Goal: Task Accomplishment & Management: Manage account settings

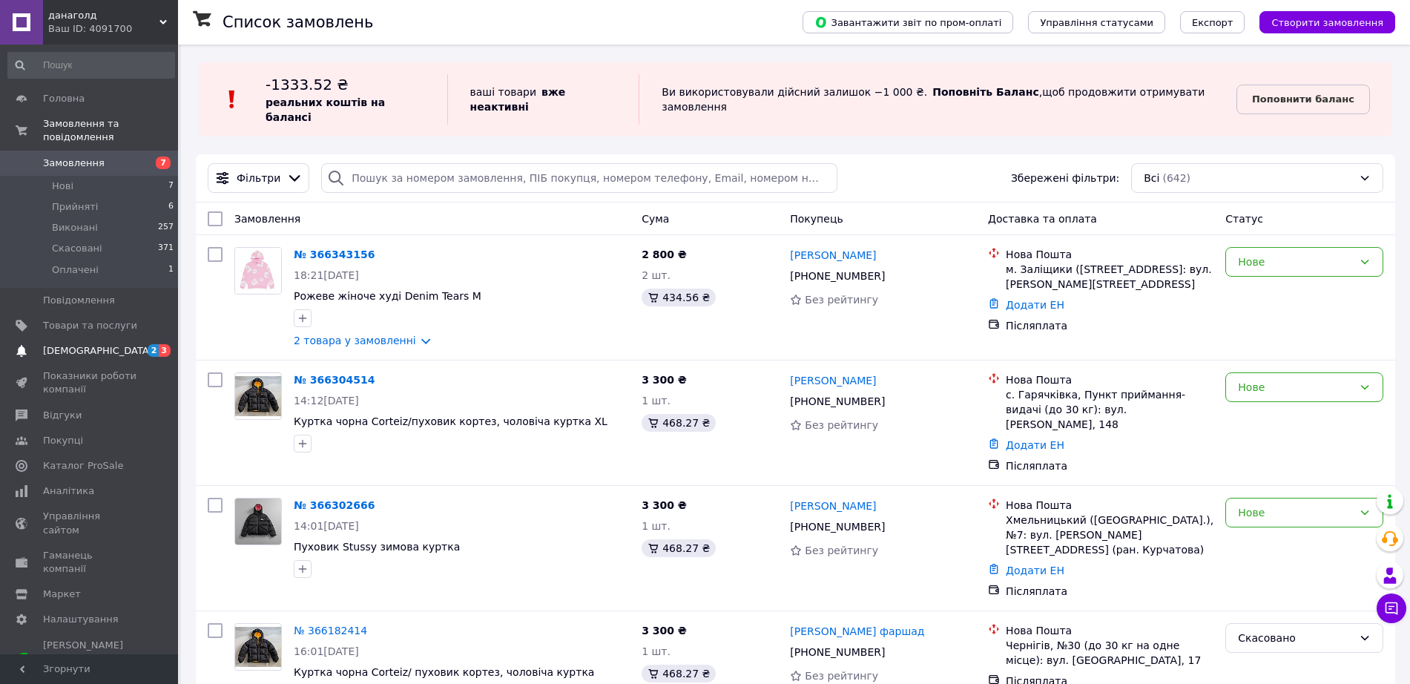
click at [79, 344] on span "[DEMOGRAPHIC_DATA]" at bounding box center [98, 350] width 110 height 13
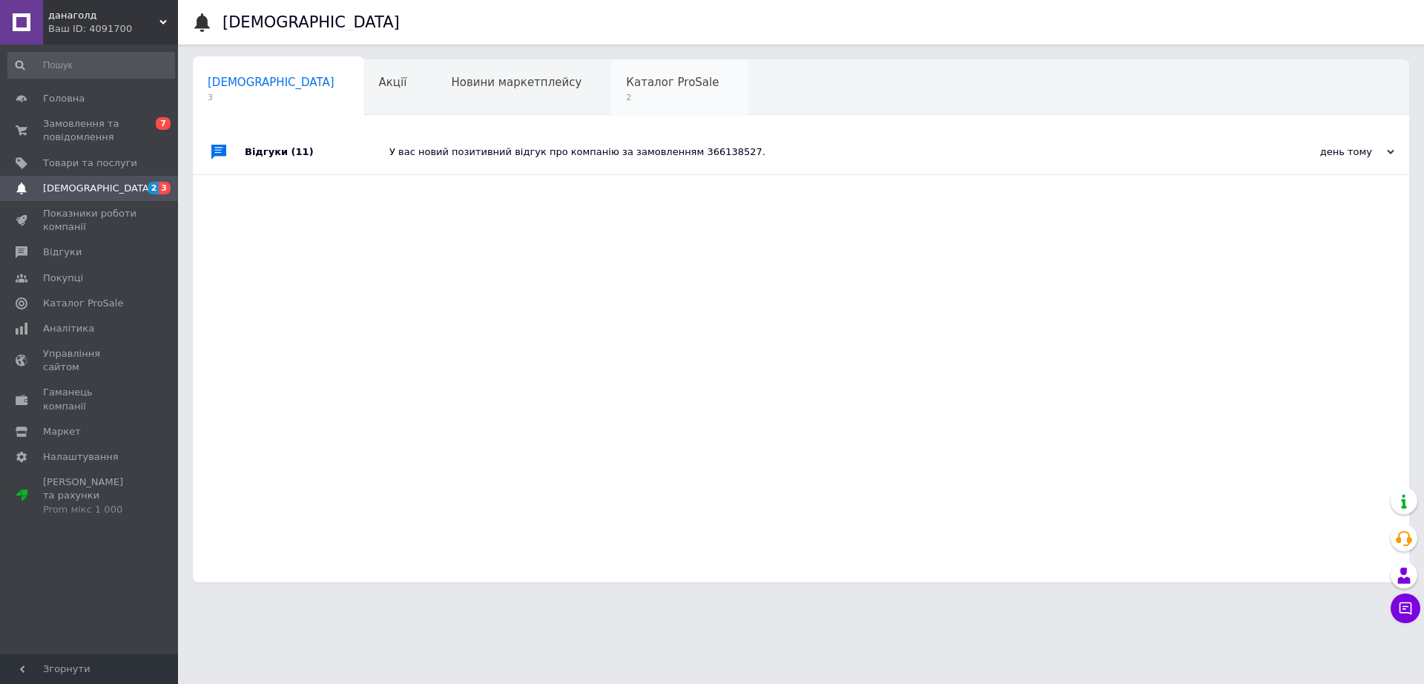
click at [626, 87] on span "Каталог ProSale" at bounding box center [672, 82] width 93 height 13
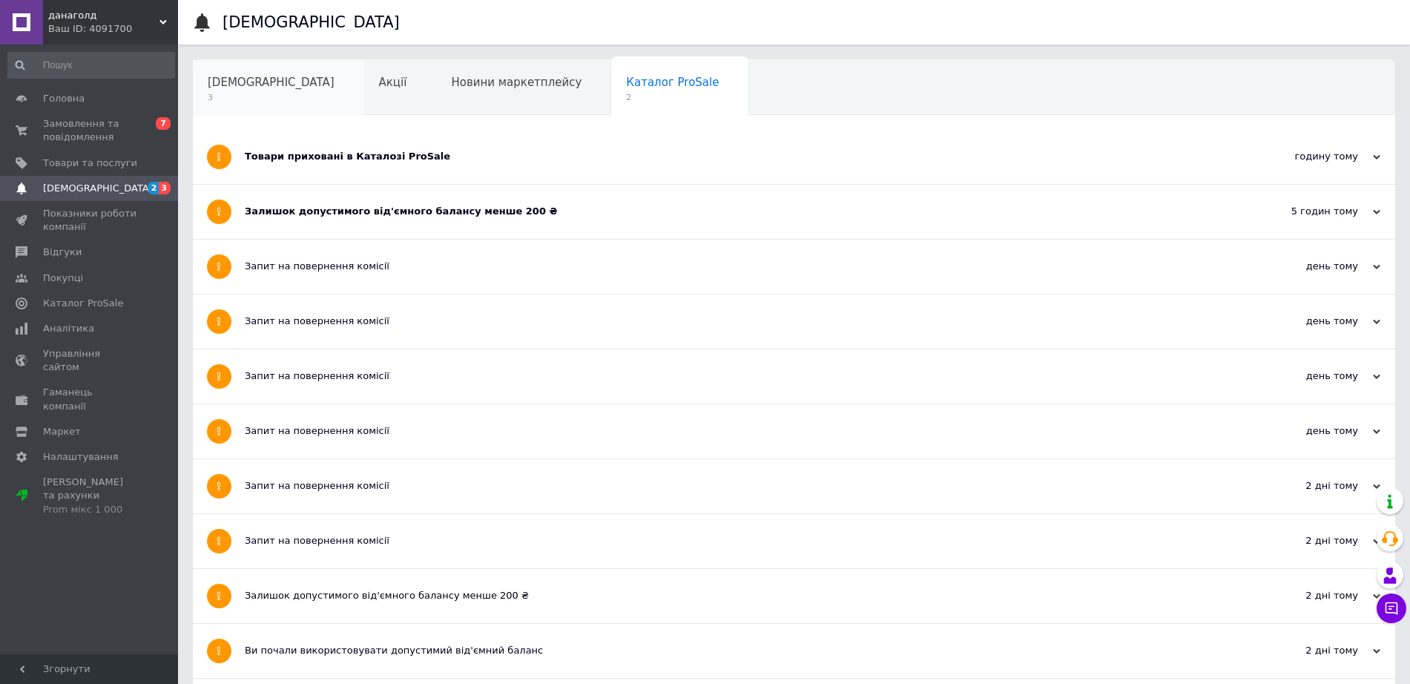
click at [249, 91] on div "[DEMOGRAPHIC_DATA] 3" at bounding box center [278, 88] width 171 height 56
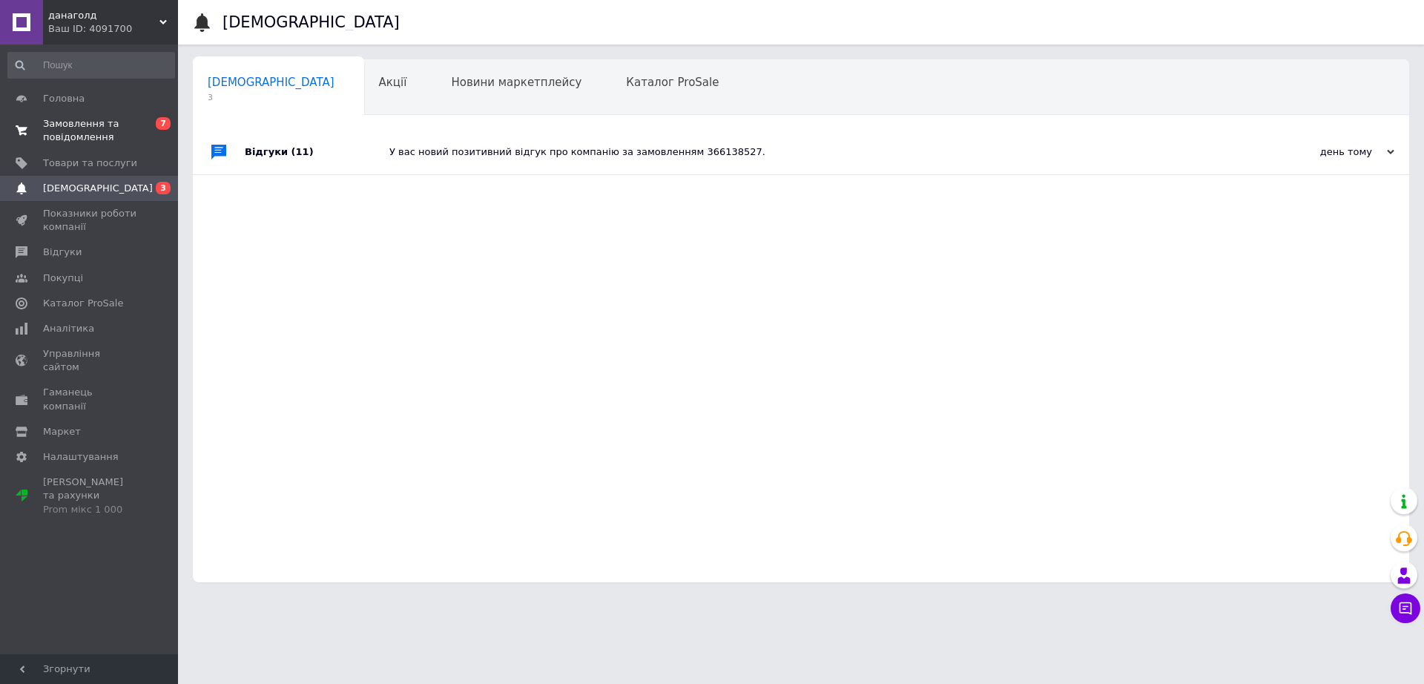
click at [72, 128] on span "Замовлення та повідомлення" at bounding box center [90, 130] width 94 height 27
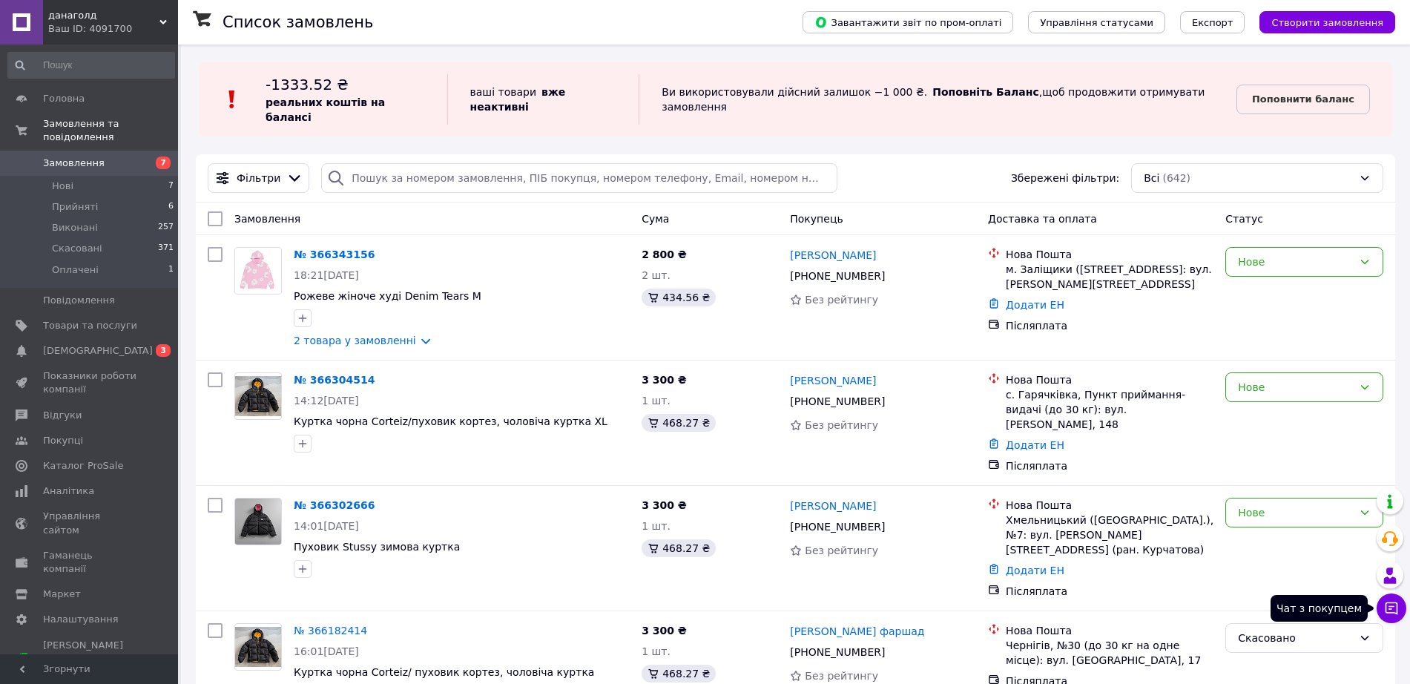
click at [1391, 603] on icon at bounding box center [1392, 608] width 13 height 13
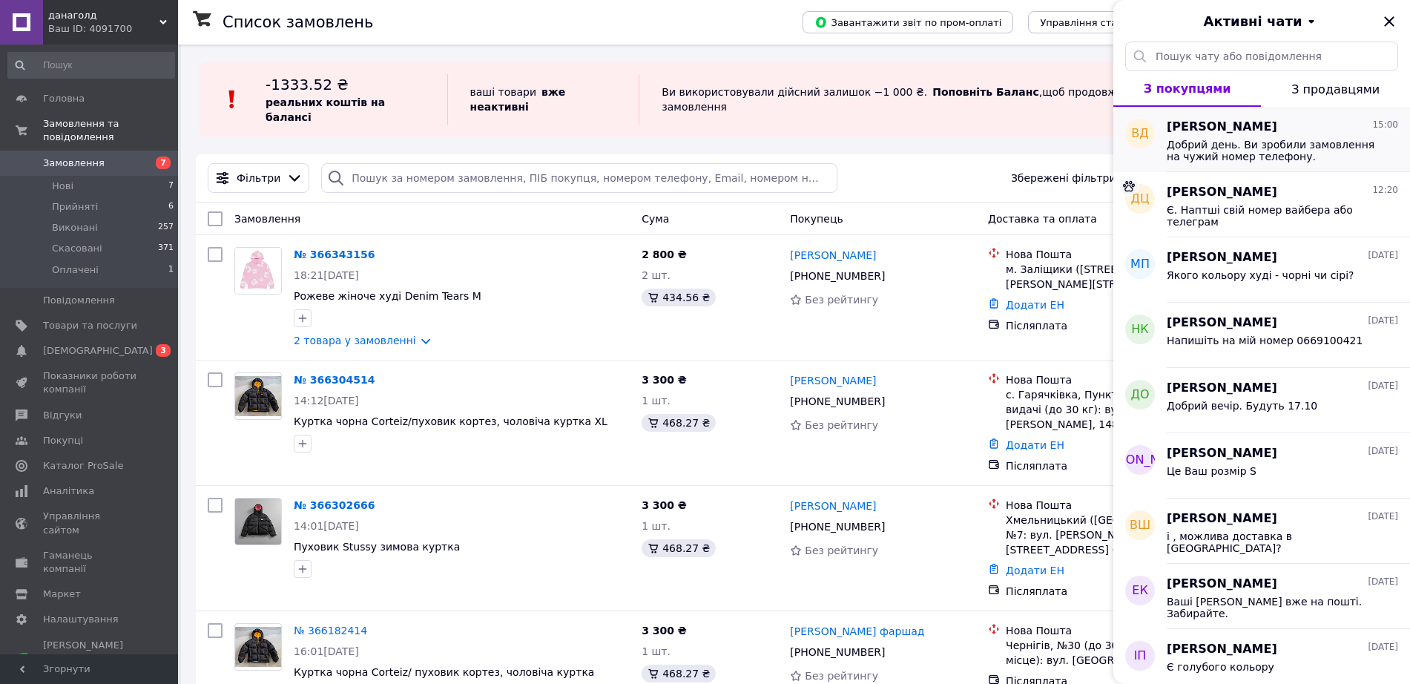
click at [1196, 136] on div "Добрий день. Ви зробили замовлення на чужий номер телефону." at bounding box center [1282, 149] width 231 height 27
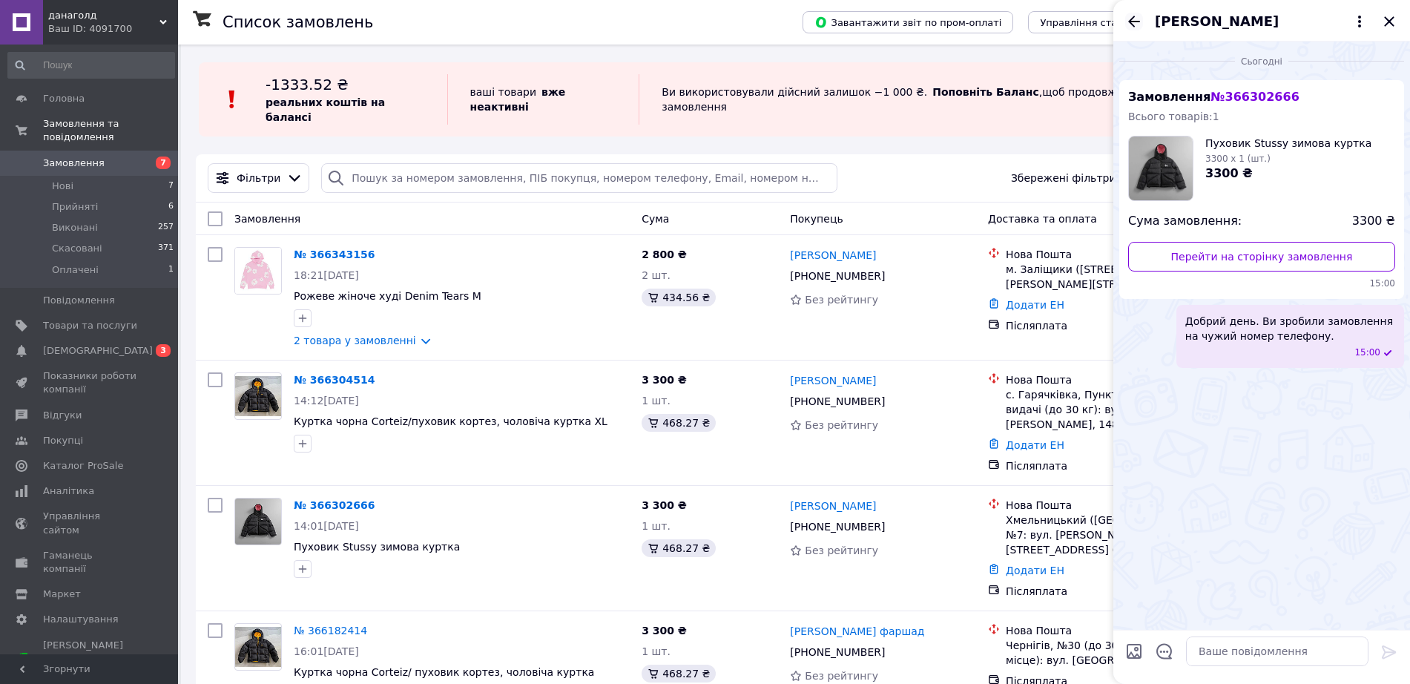
click at [1128, 24] on icon "Назад" at bounding box center [1134, 22] width 18 height 18
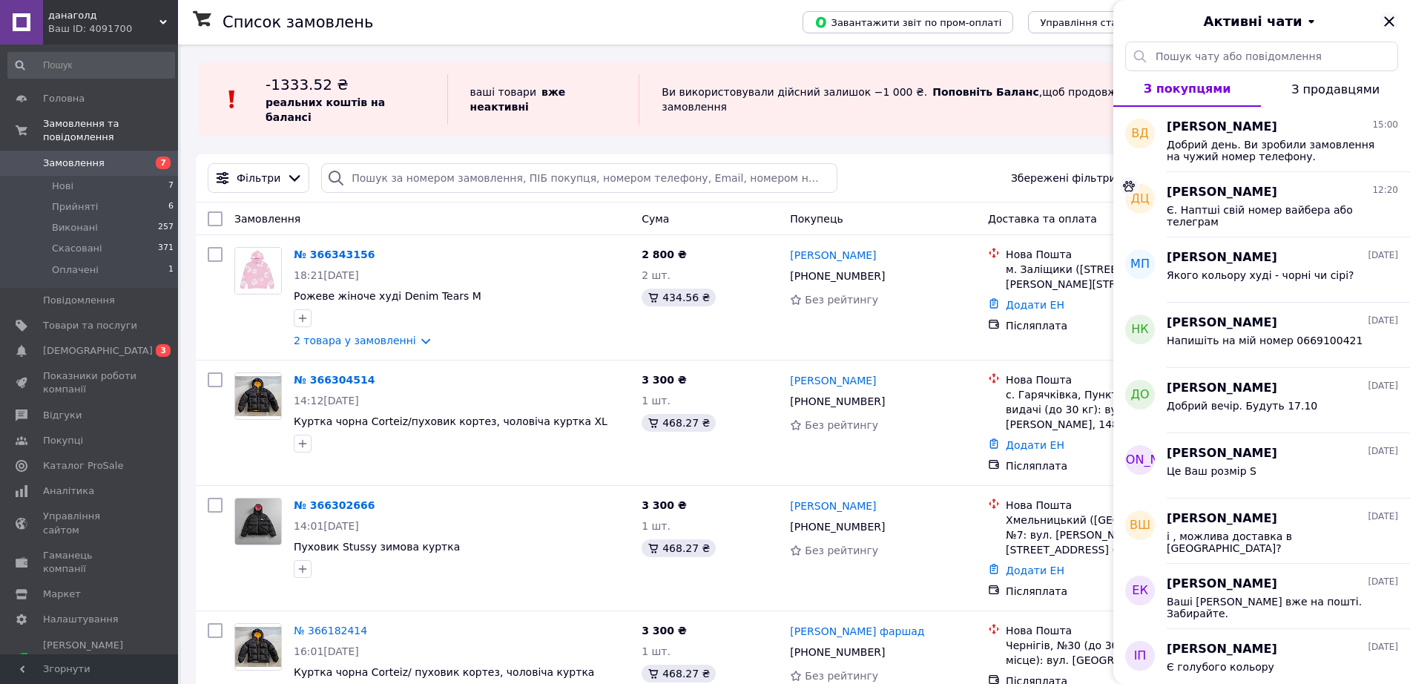
click at [1392, 18] on icon "Закрити" at bounding box center [1389, 21] width 10 height 10
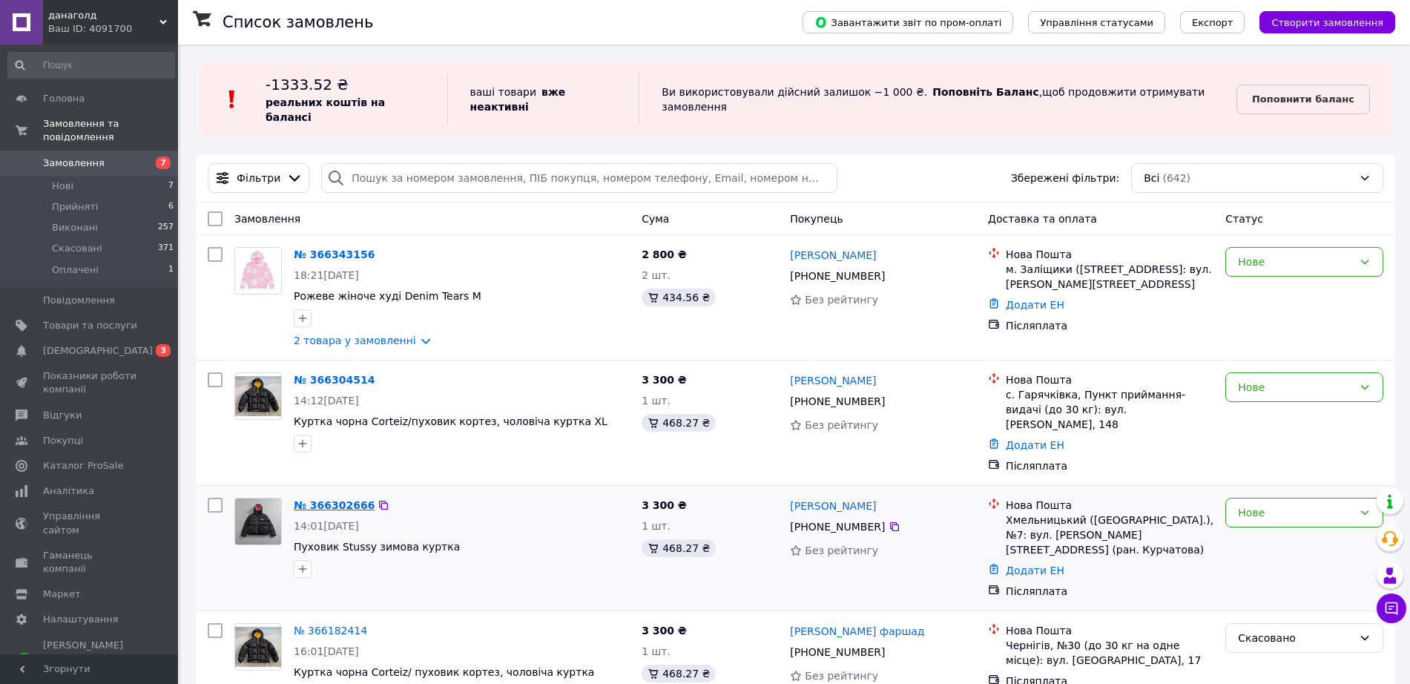
click at [320, 499] on link "№ 366302666" at bounding box center [334, 505] width 81 height 12
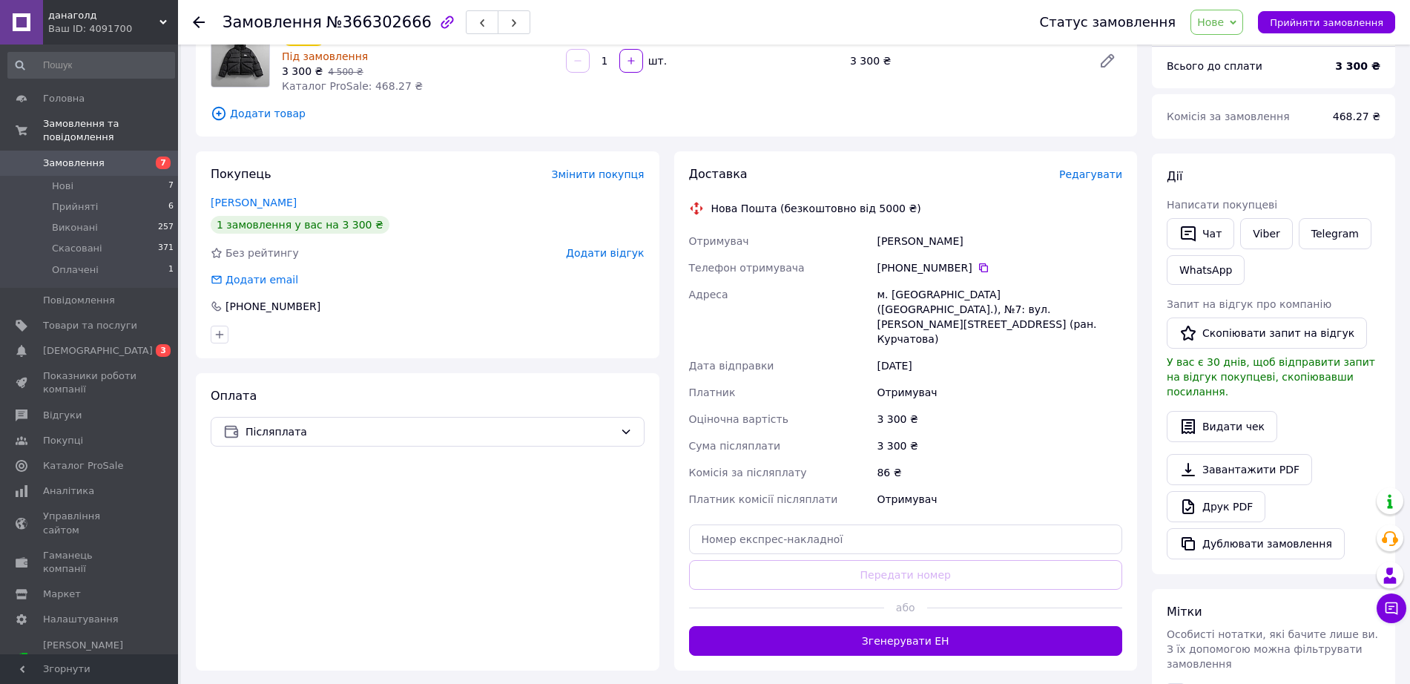
scroll to position [145, 0]
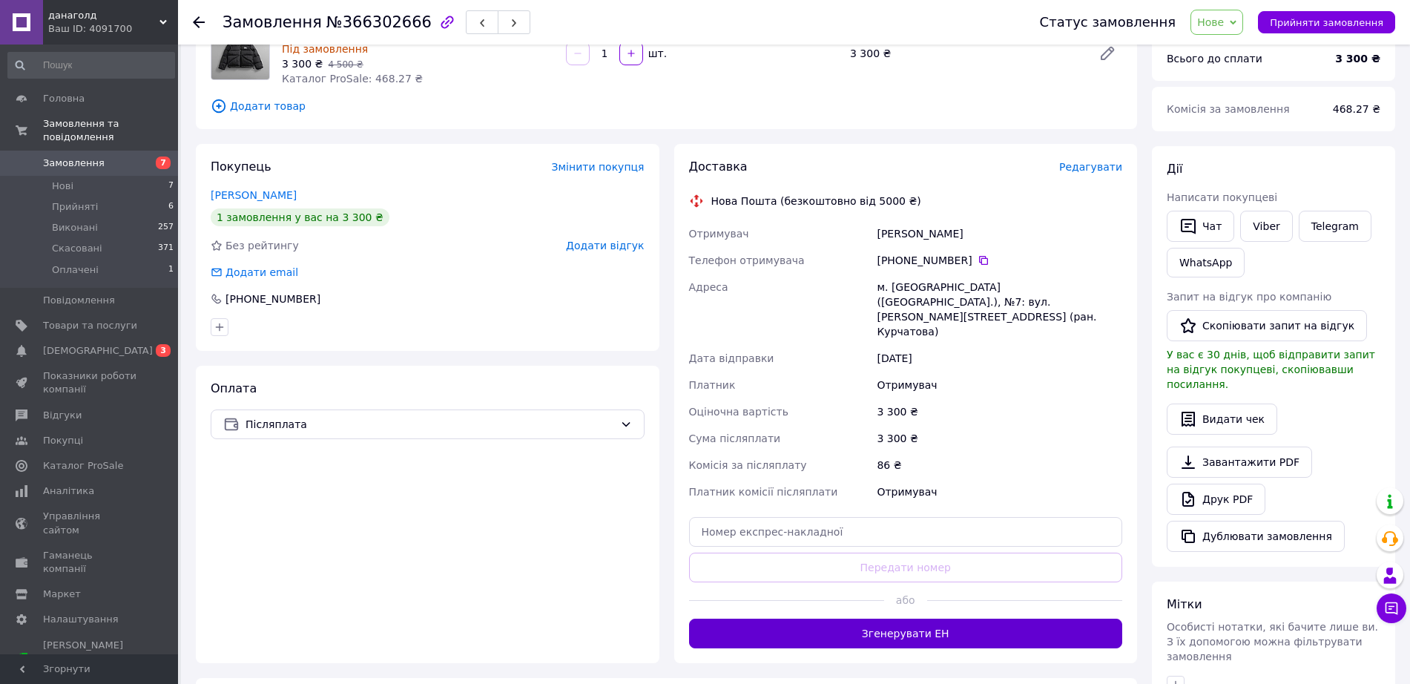
click at [978, 619] on button "Згенерувати ЕН" at bounding box center [906, 634] width 434 height 30
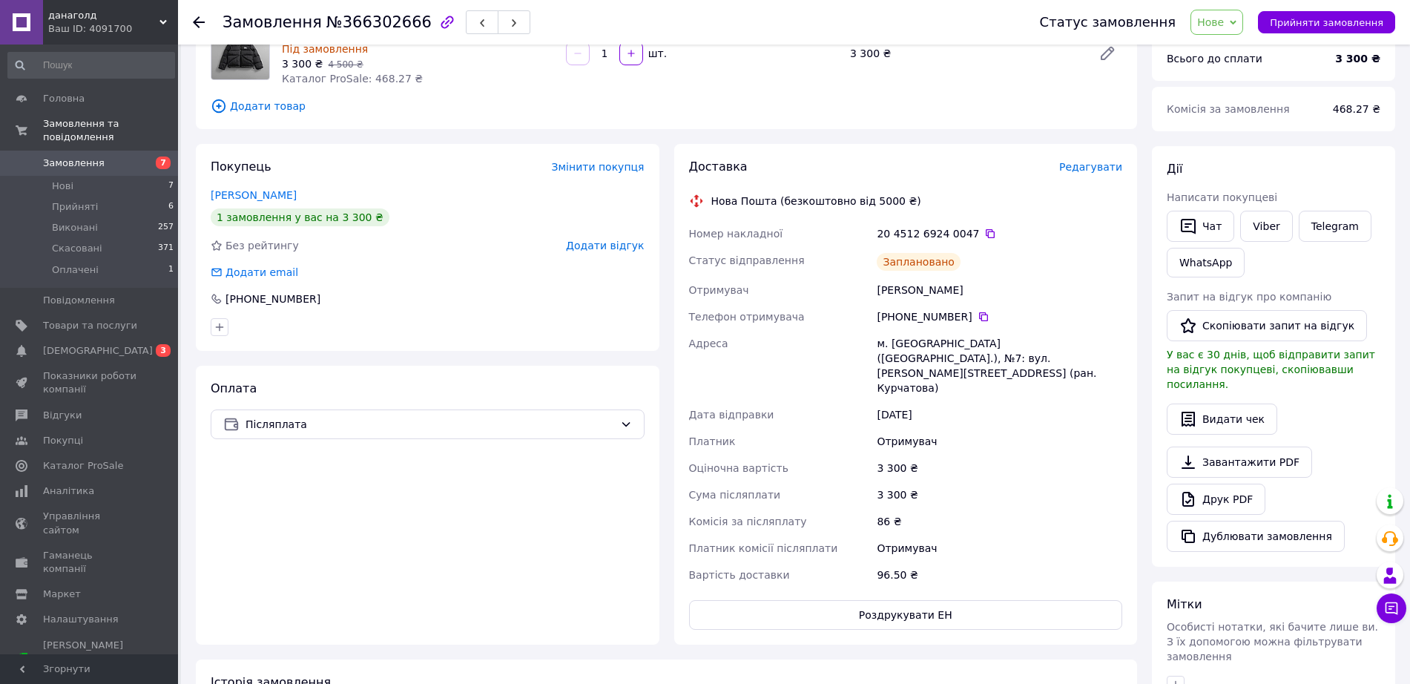
click at [198, 26] on use at bounding box center [199, 22] width 12 height 12
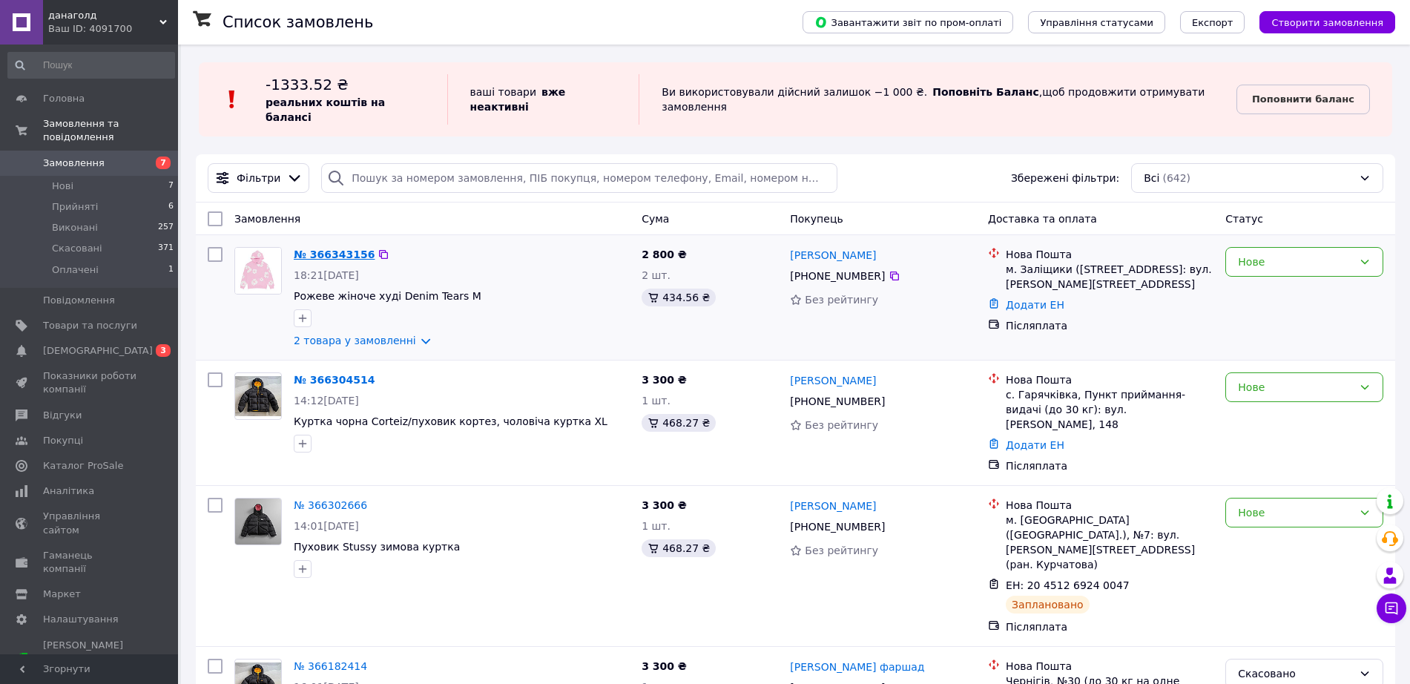
click at [328, 249] on link "№ 366343156" at bounding box center [334, 255] width 81 height 12
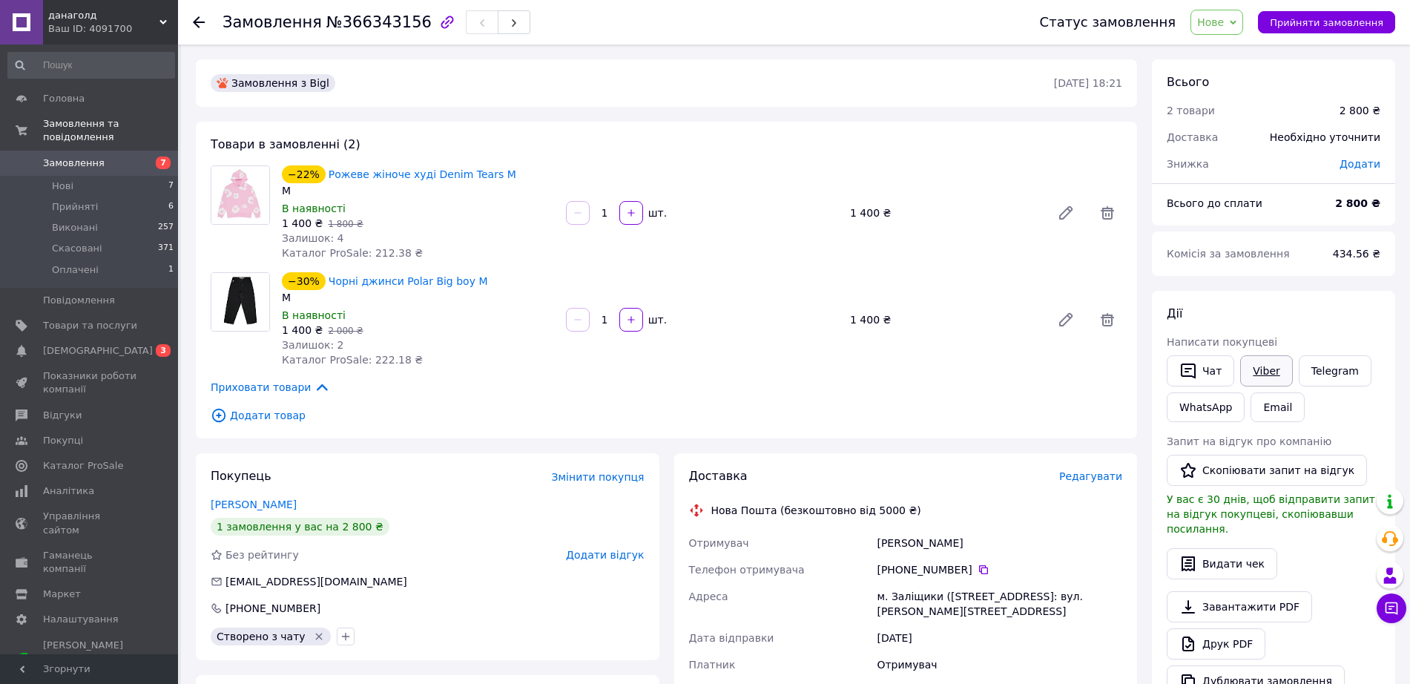
click at [1265, 367] on link "Viber" at bounding box center [1266, 370] width 52 height 31
click at [199, 22] on use at bounding box center [199, 22] width 12 height 12
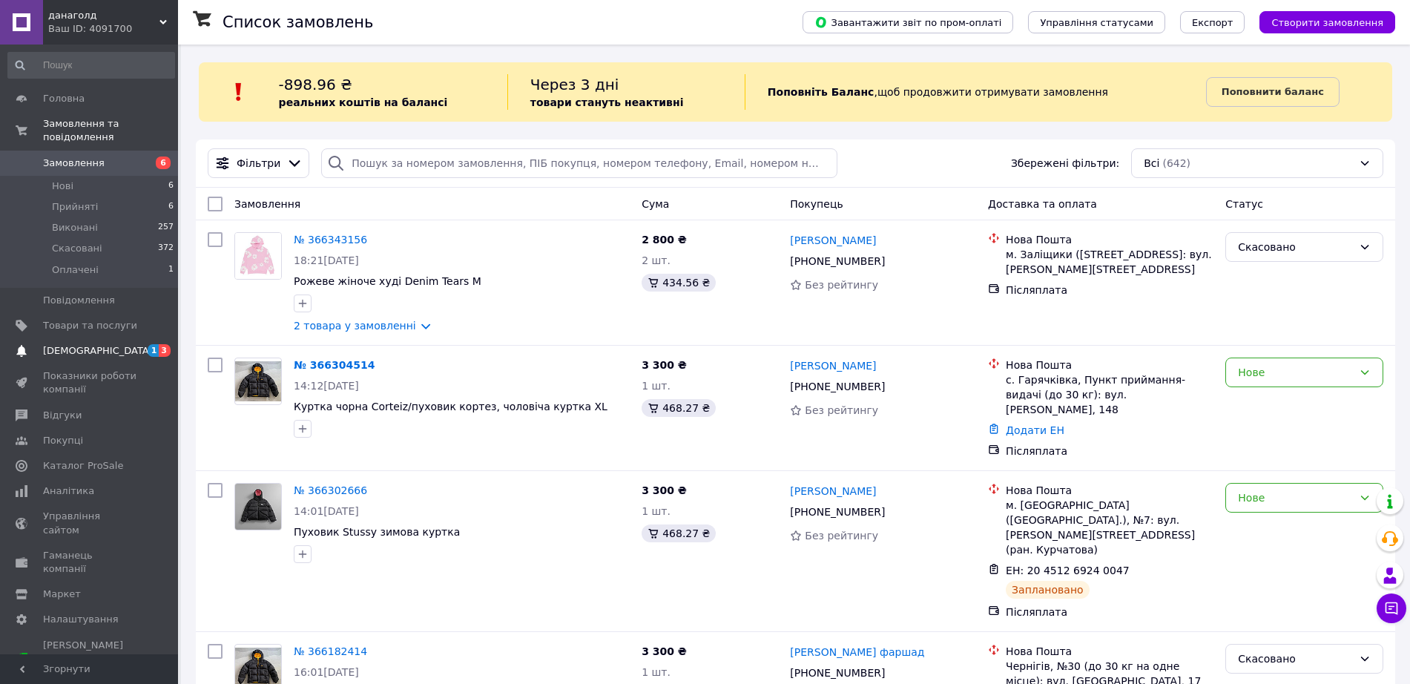
click at [59, 344] on span "[DEMOGRAPHIC_DATA]" at bounding box center [98, 350] width 110 height 13
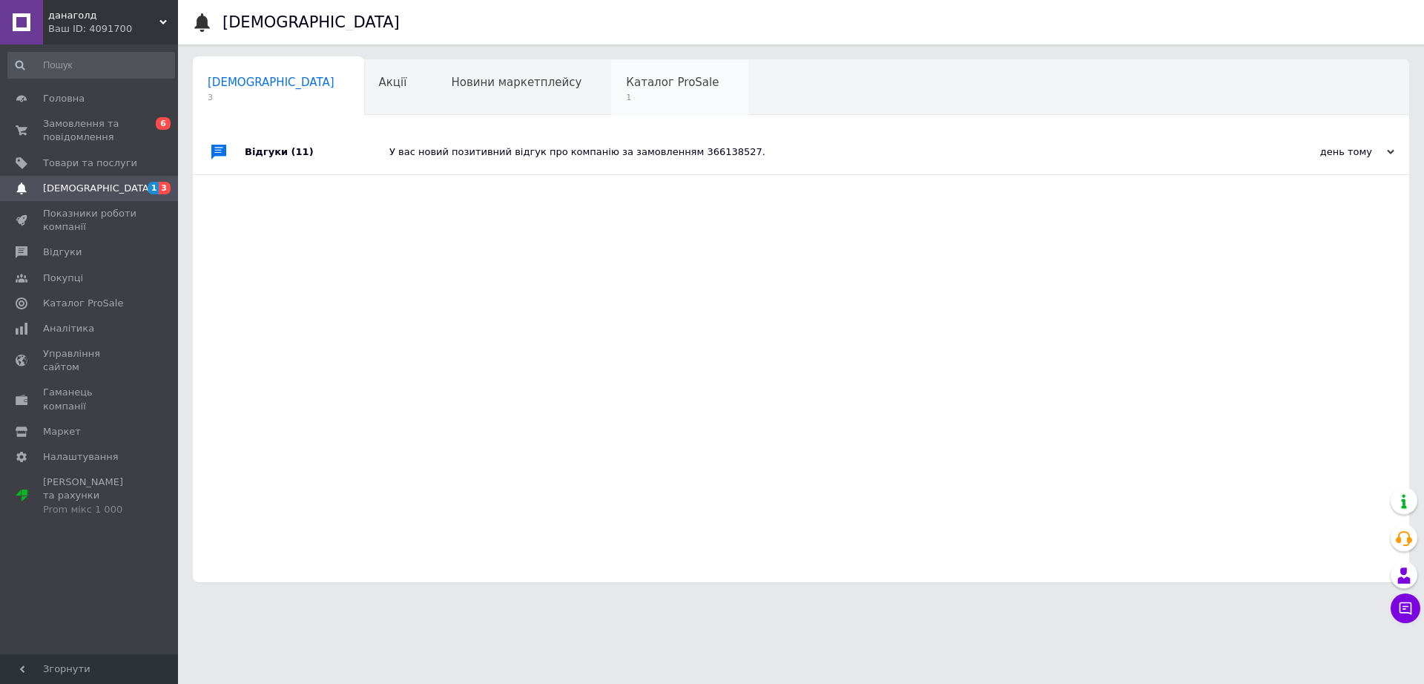
click at [626, 87] on span "Каталог ProSale" at bounding box center [672, 82] width 93 height 13
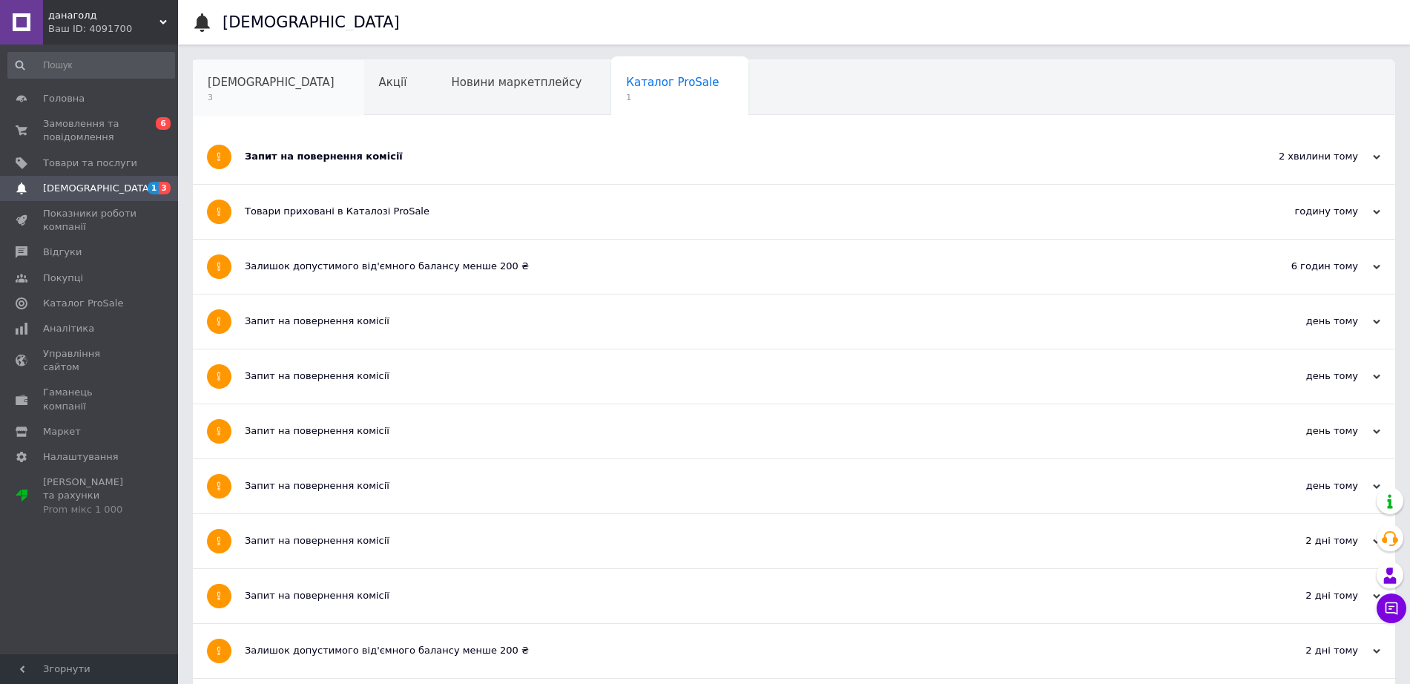
click at [235, 85] on span "[DEMOGRAPHIC_DATA]" at bounding box center [271, 82] width 127 height 13
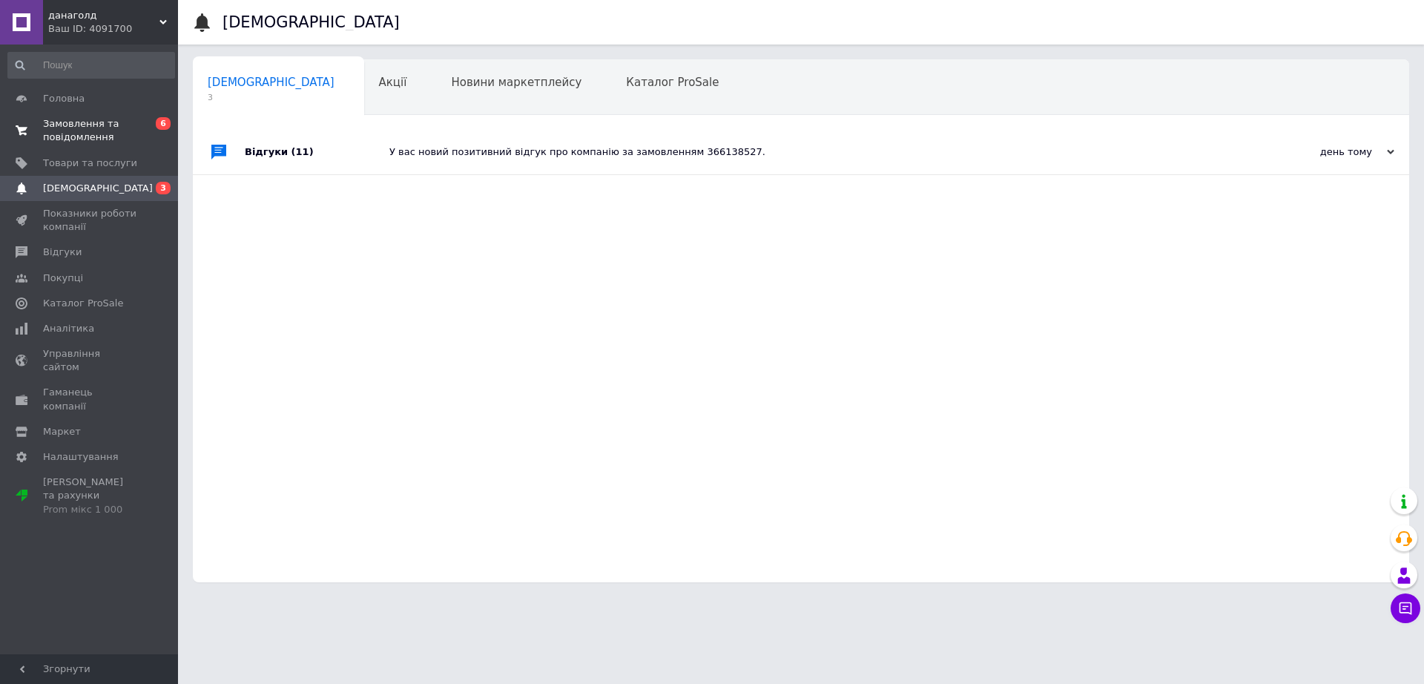
click at [100, 131] on span "Замовлення та повідомлення" at bounding box center [90, 130] width 94 height 27
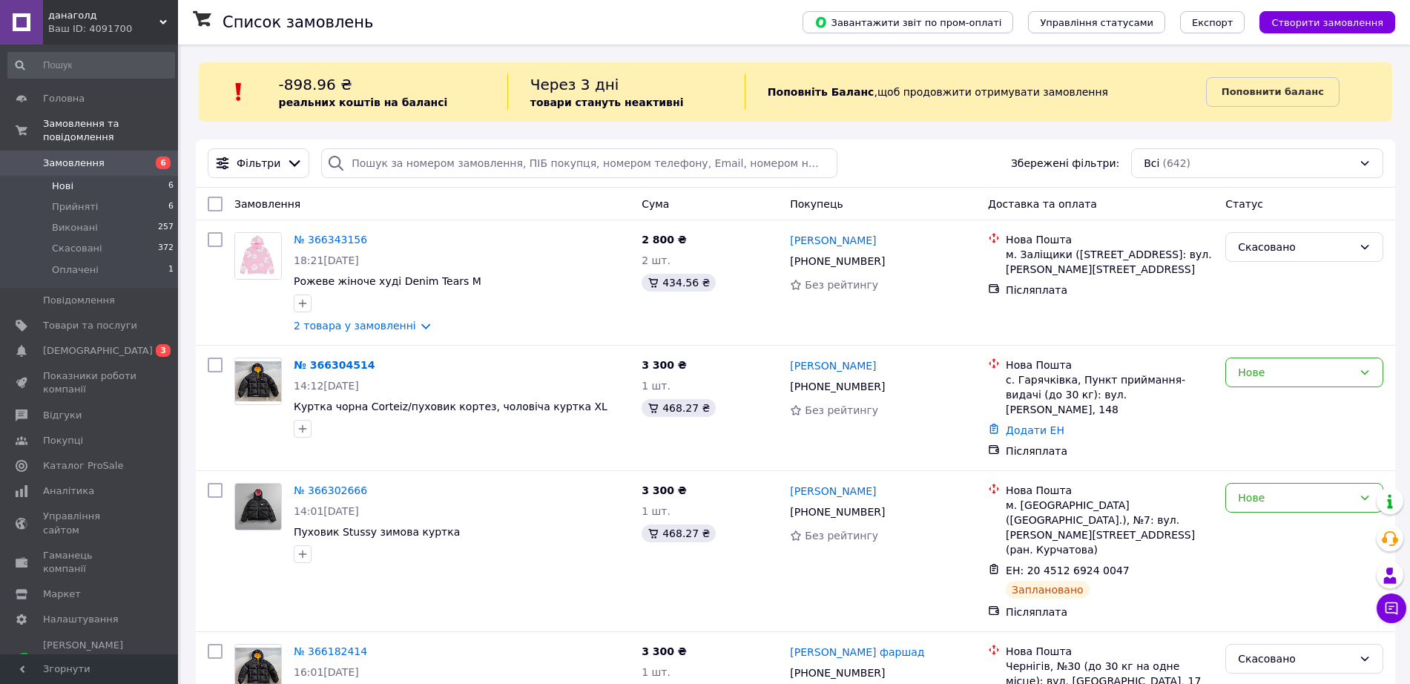
click at [65, 180] on span "Нові" at bounding box center [63, 186] width 22 height 13
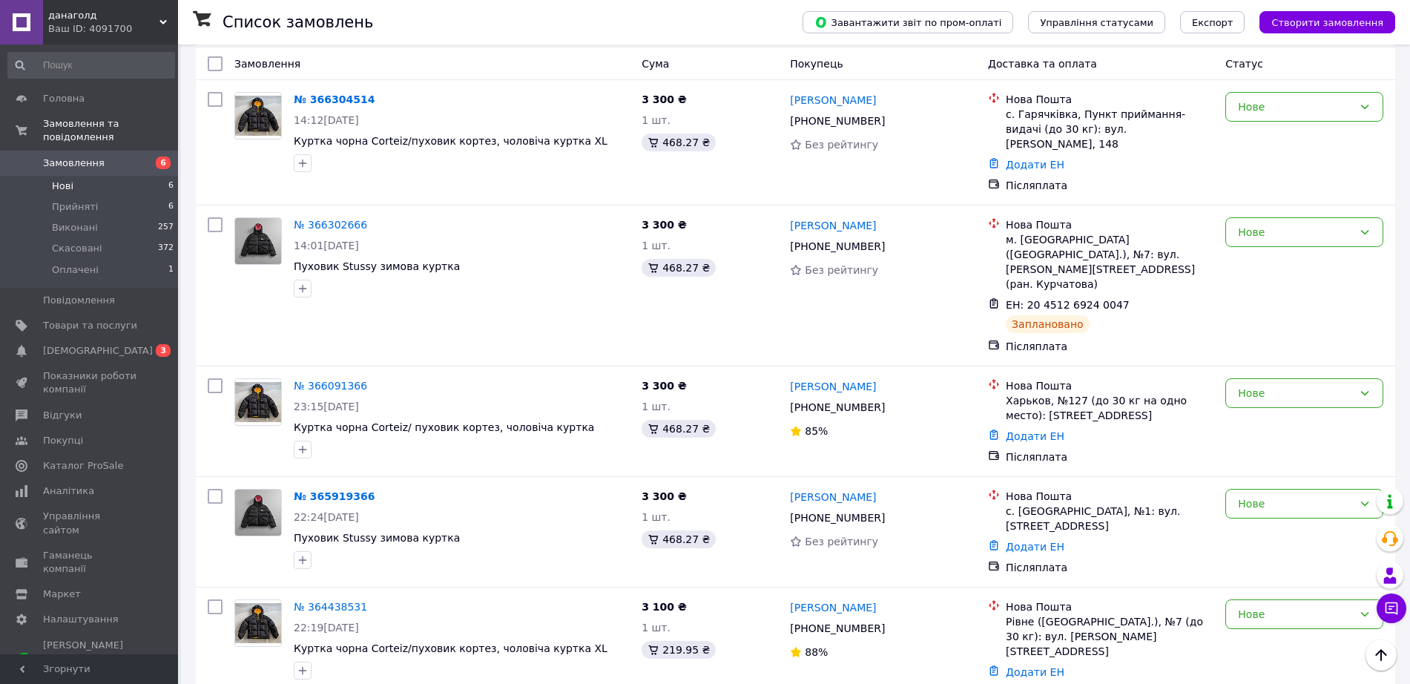
scroll to position [197, 0]
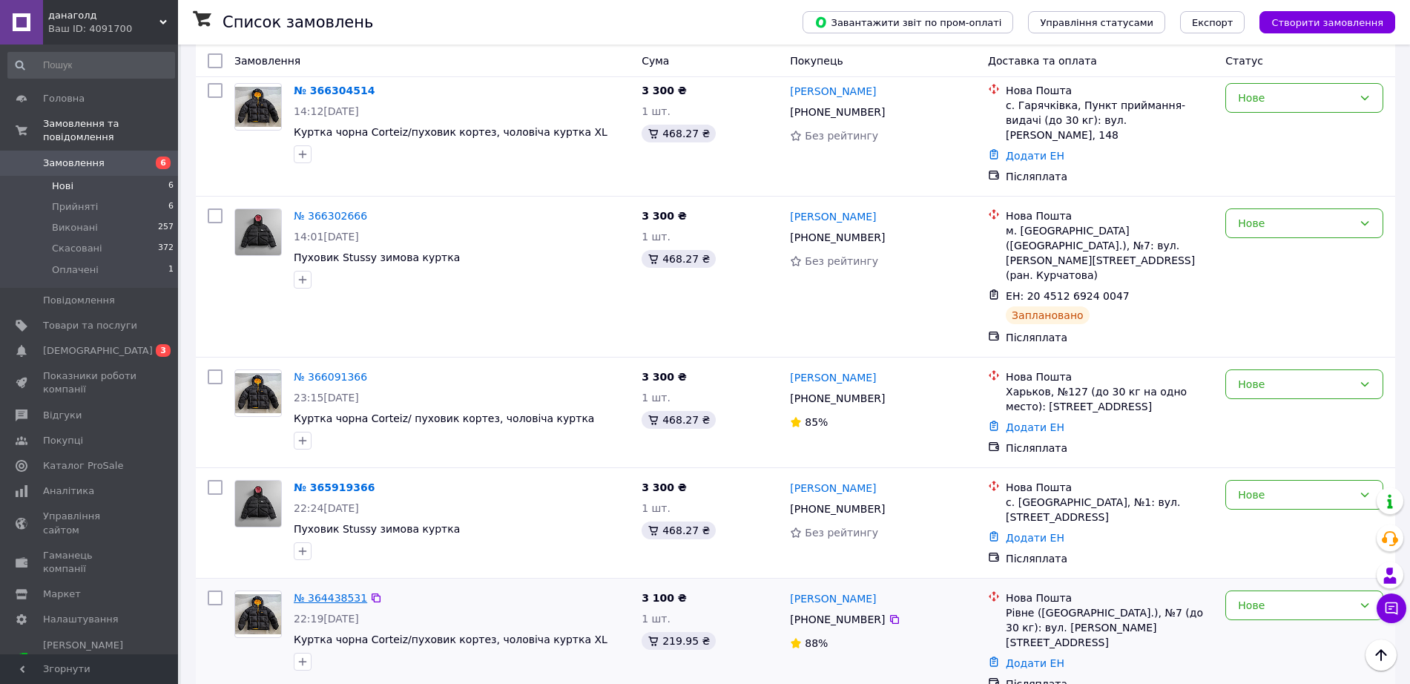
click at [320, 592] on link "№ 364438531" at bounding box center [330, 598] width 73 height 12
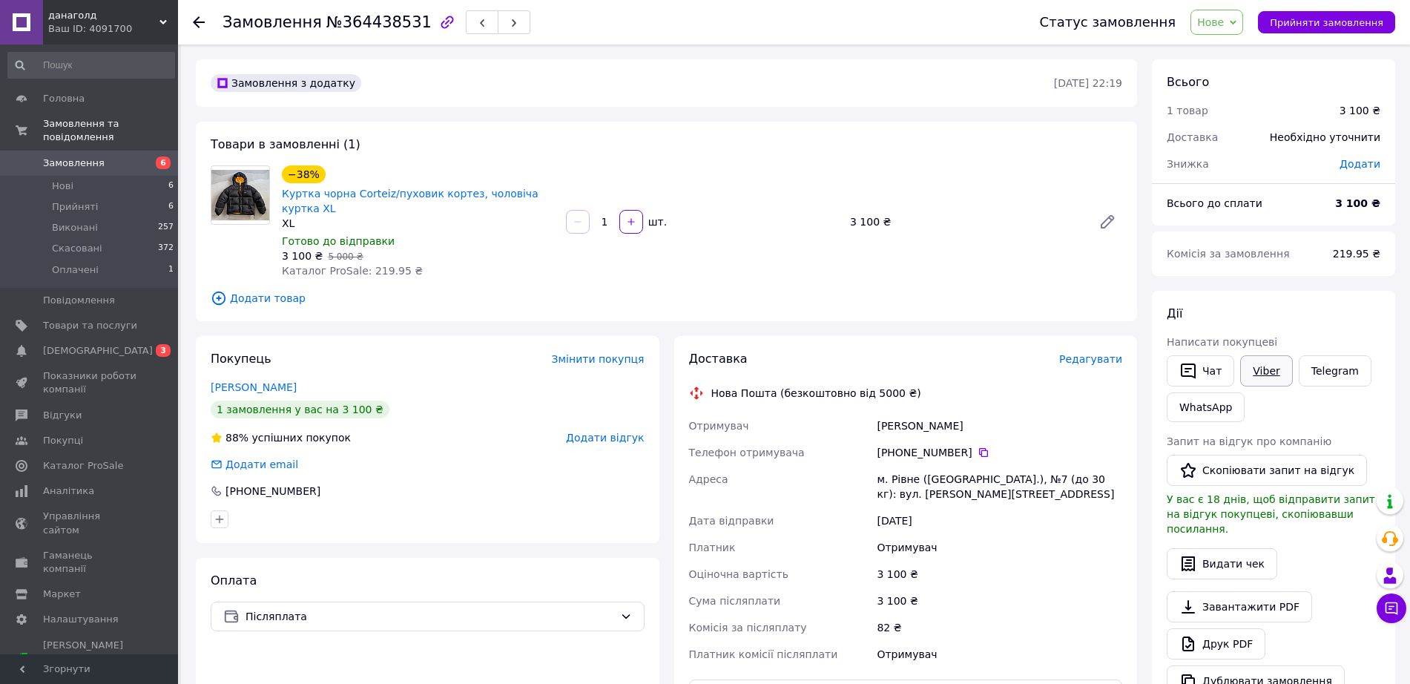
click at [1268, 366] on link "Viber" at bounding box center [1266, 370] width 52 height 31
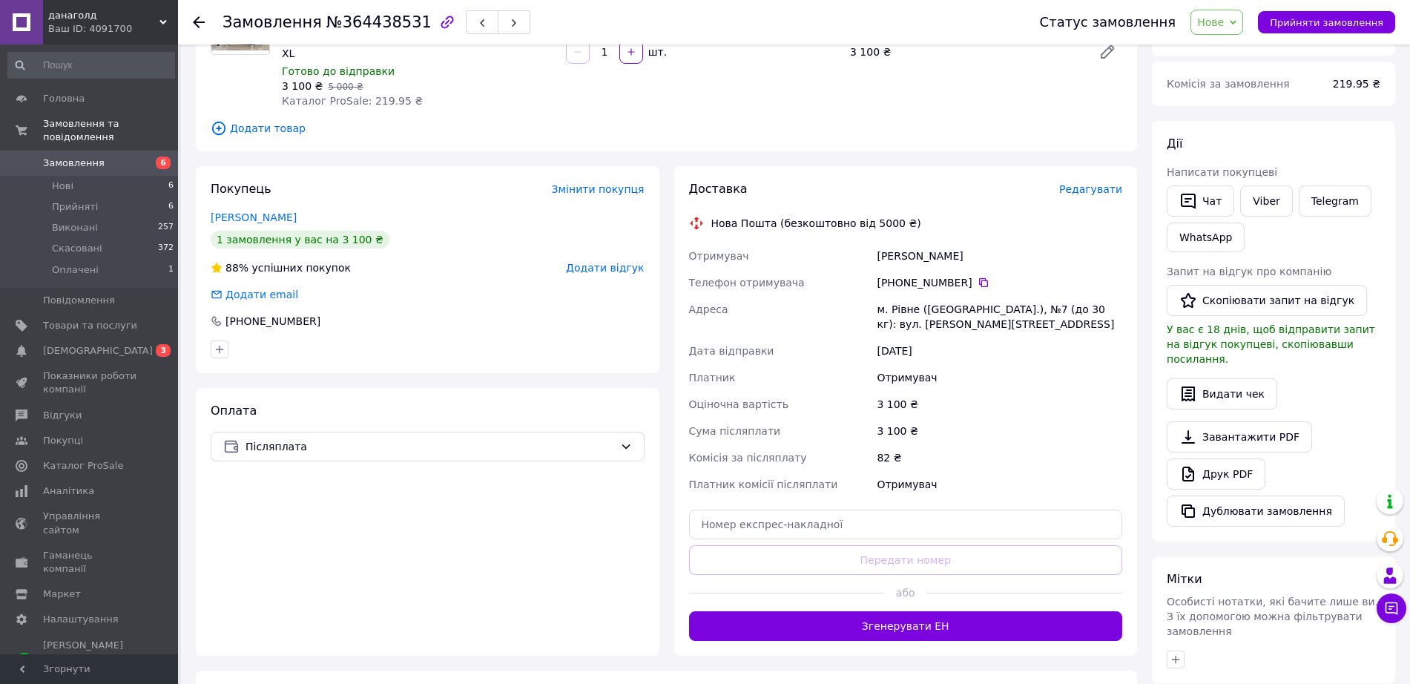
scroll to position [182, 0]
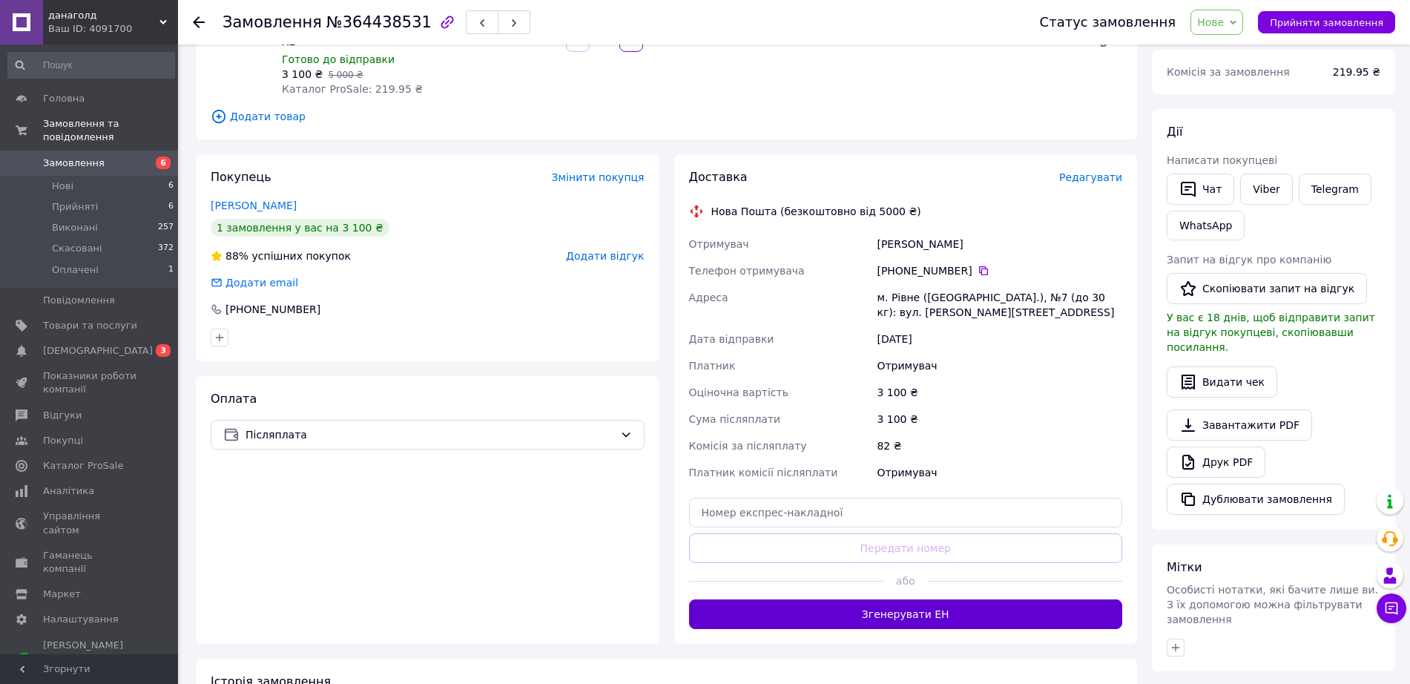
click at [914, 599] on button "Згенерувати ЕН" at bounding box center [906, 614] width 434 height 30
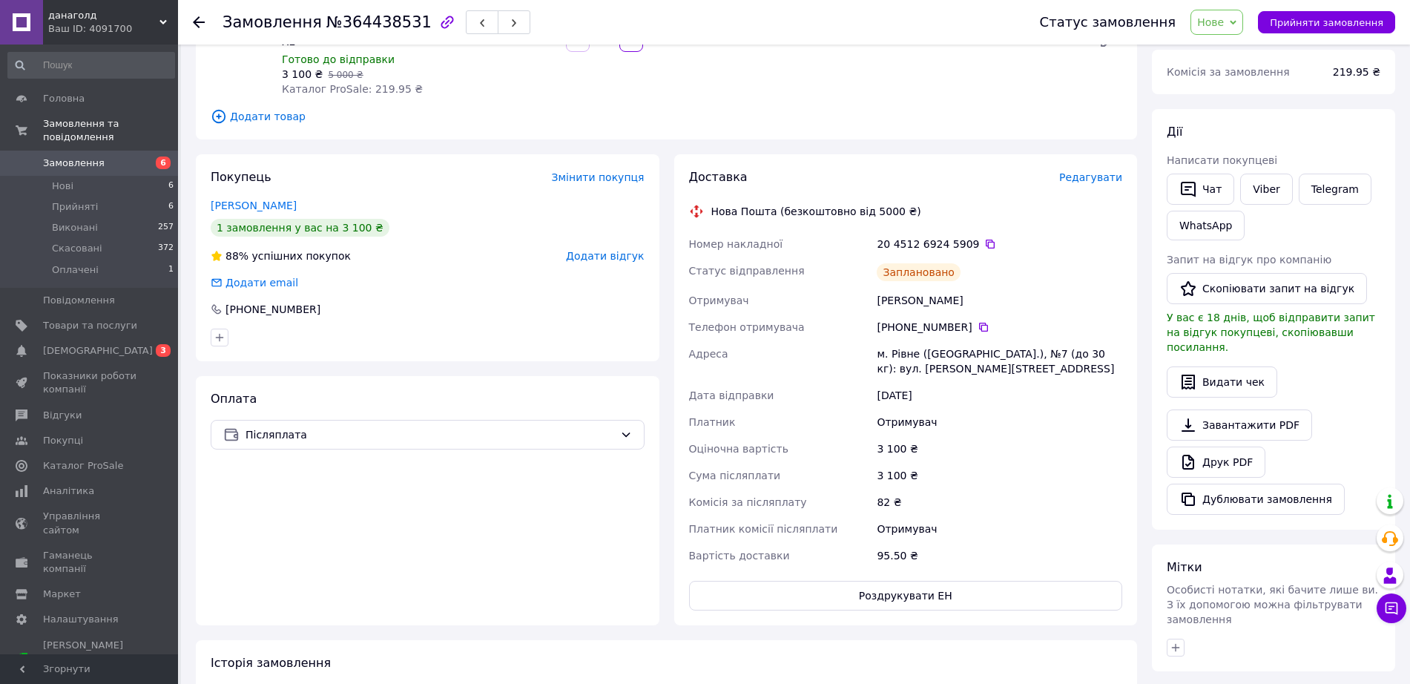
click at [195, 24] on use at bounding box center [199, 22] width 12 height 12
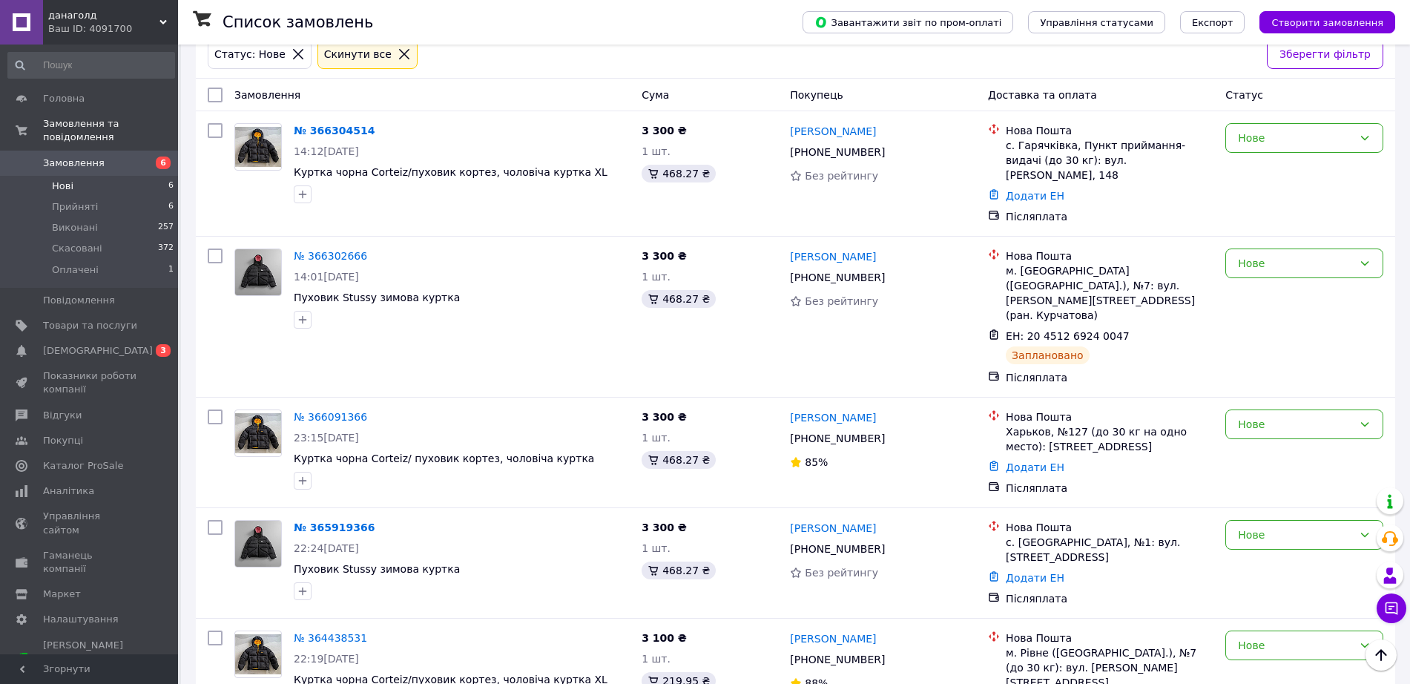
scroll to position [151, 0]
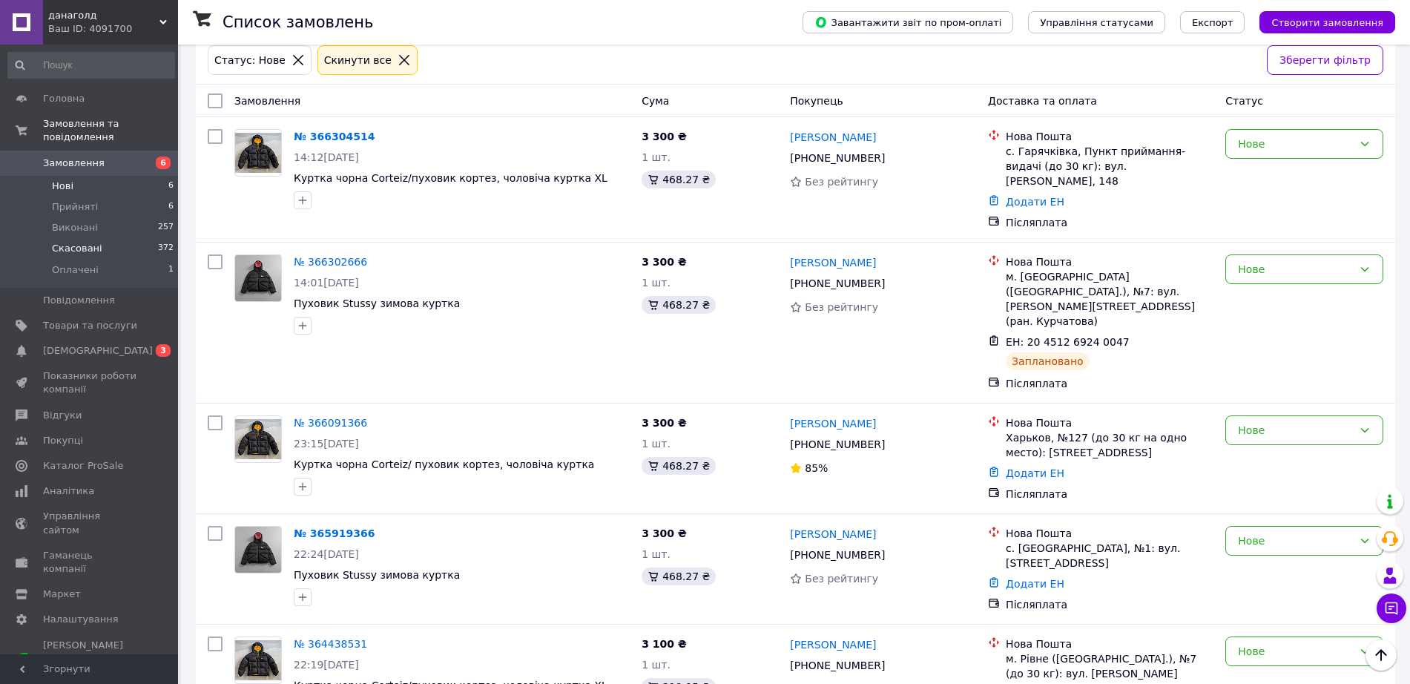
click at [79, 242] on span "Скасовані" at bounding box center [77, 248] width 50 height 13
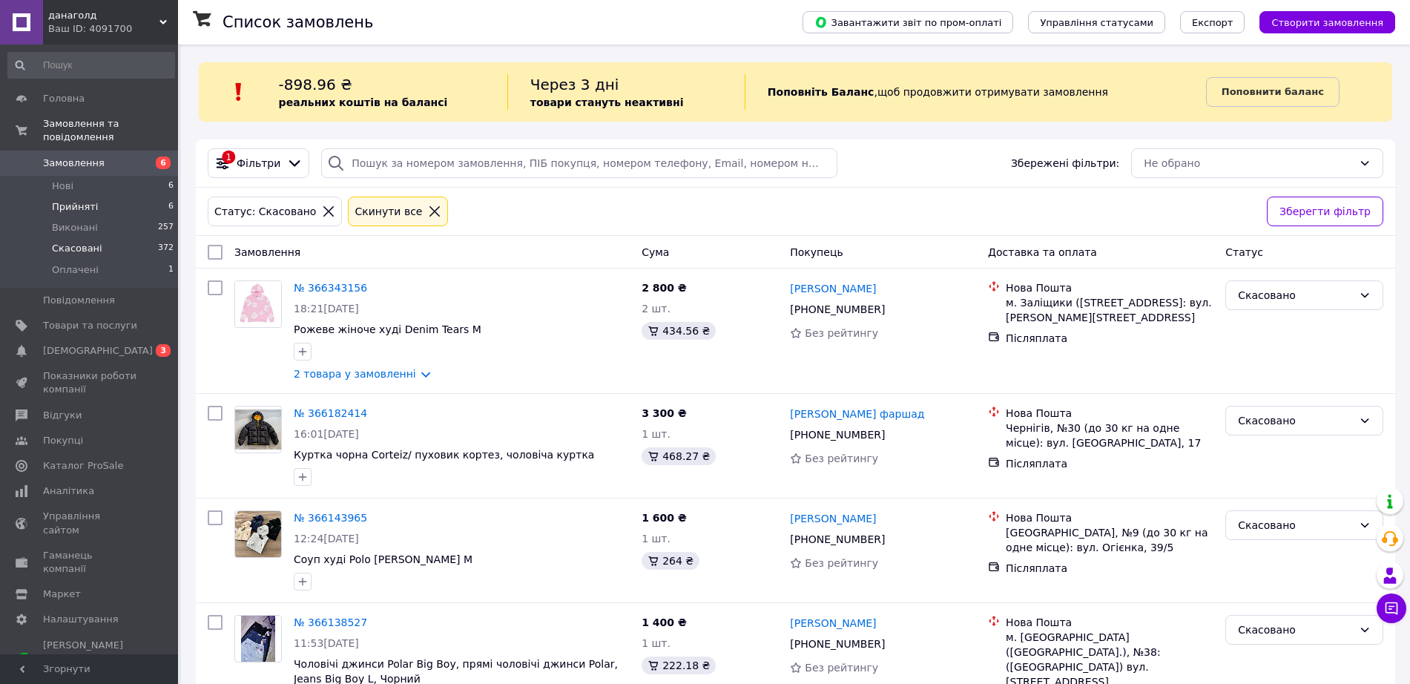
click at [105, 197] on li "Прийняті 6" at bounding box center [91, 207] width 182 height 21
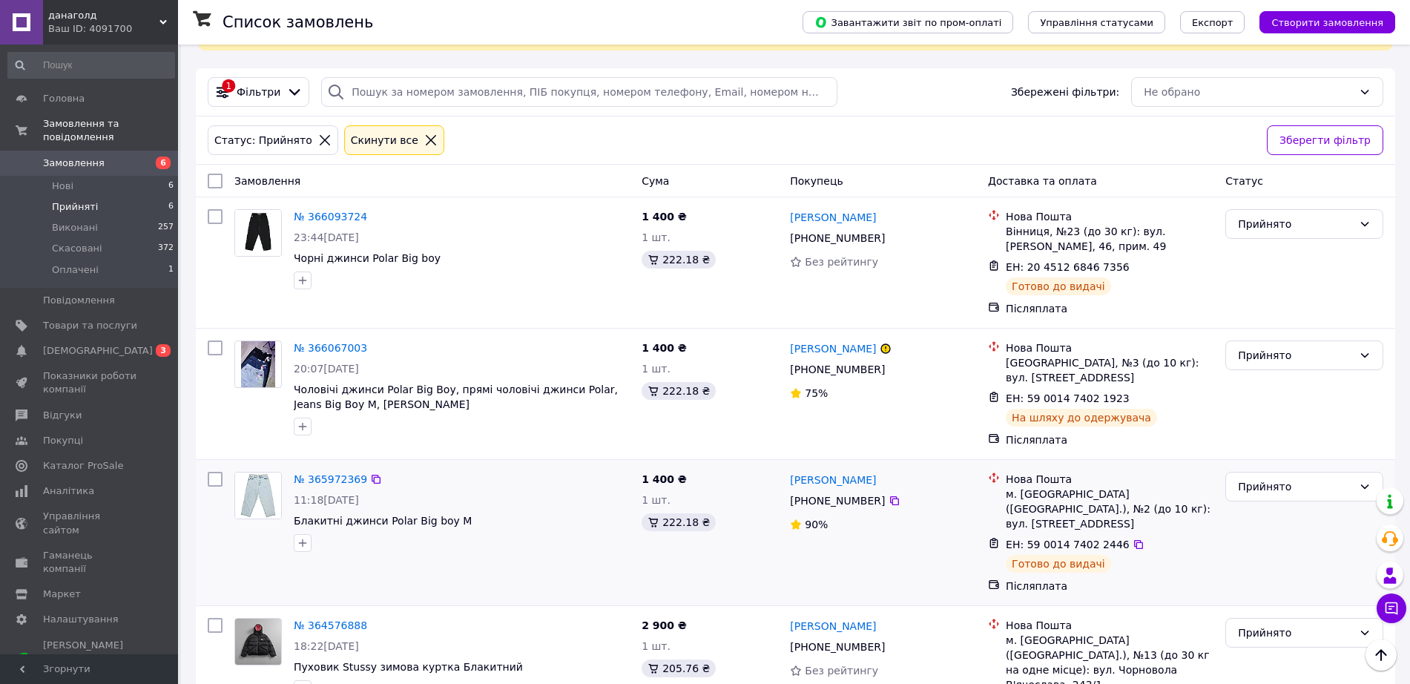
scroll to position [70, 0]
click at [113, 260] on li "Оплачені 1" at bounding box center [91, 274] width 182 height 28
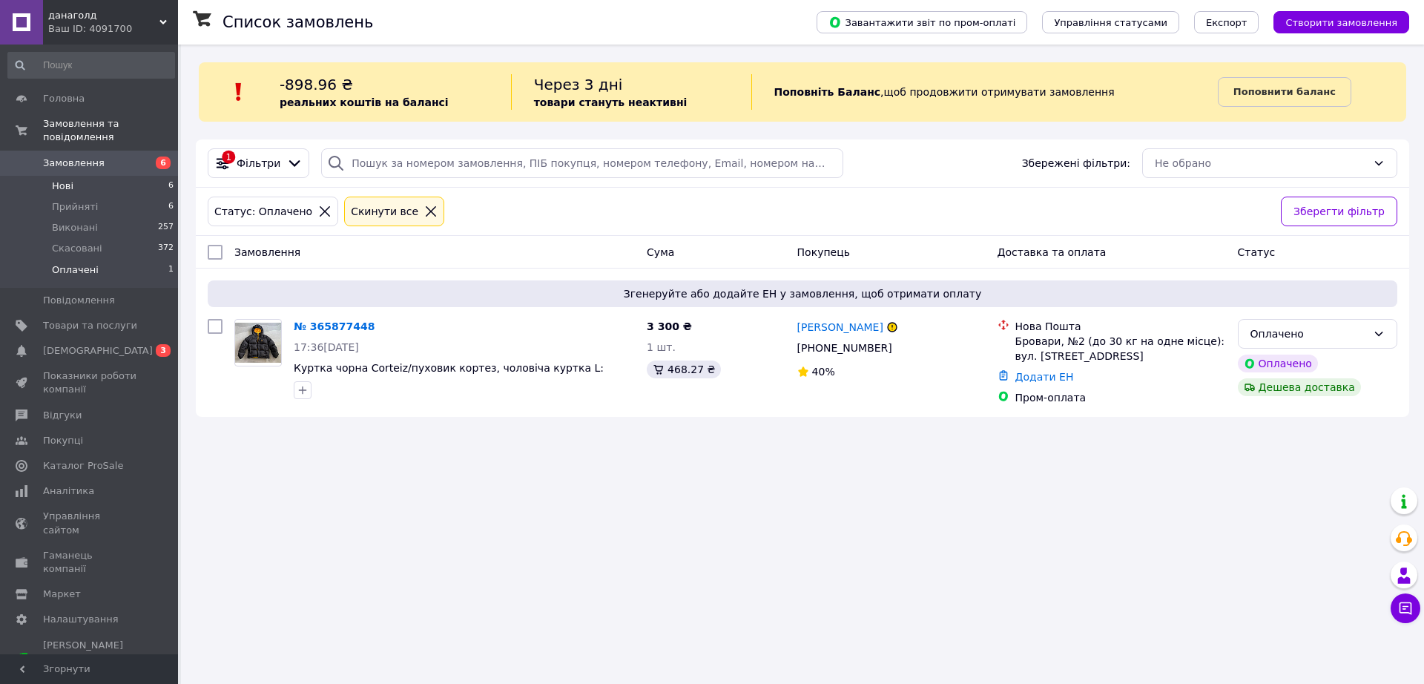
click at [68, 180] on span "Нові" at bounding box center [63, 186] width 22 height 13
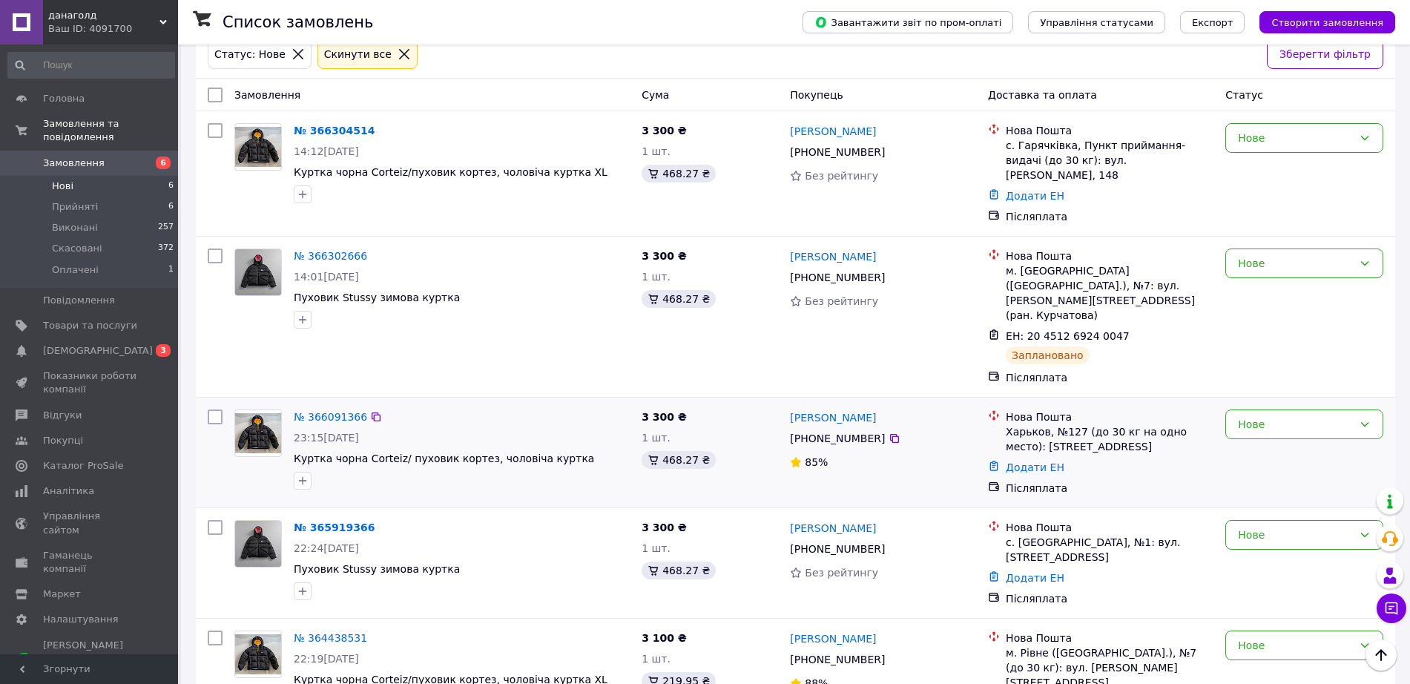
scroll to position [65, 0]
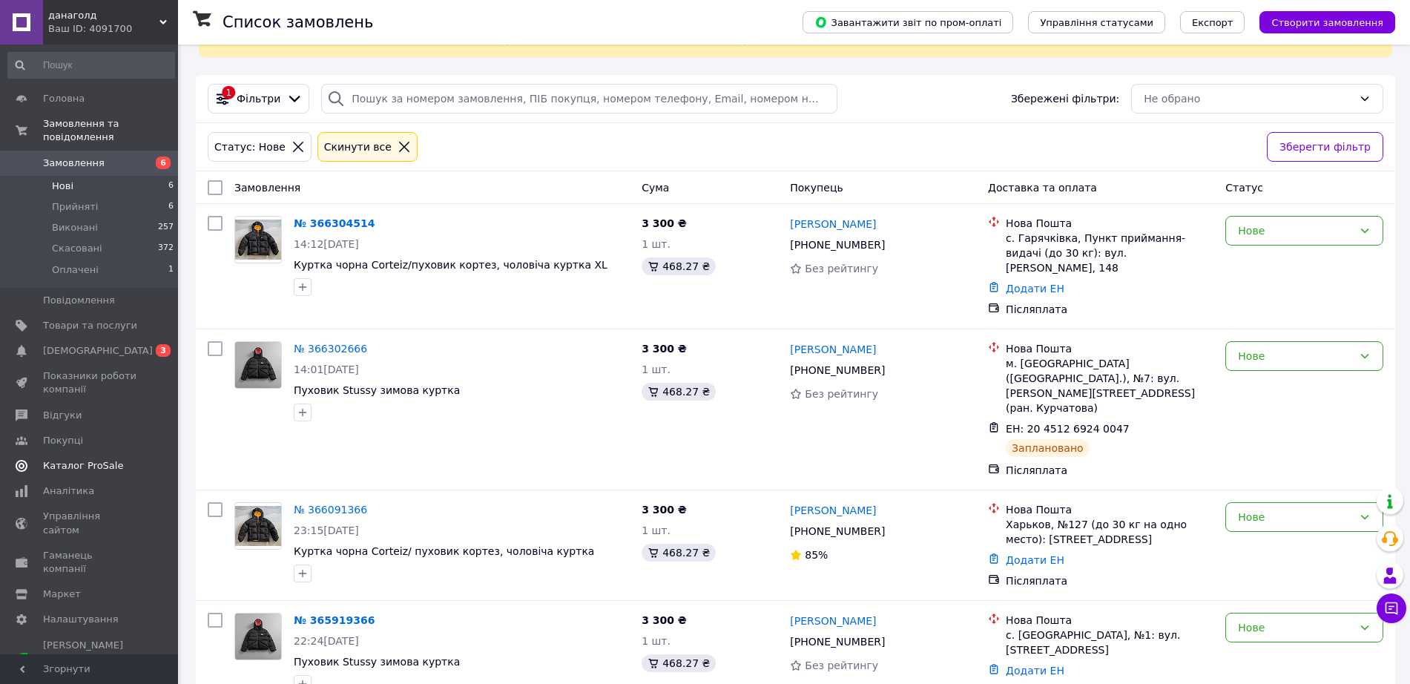
click at [96, 459] on span "Каталог ProSale" at bounding box center [83, 465] width 80 height 13
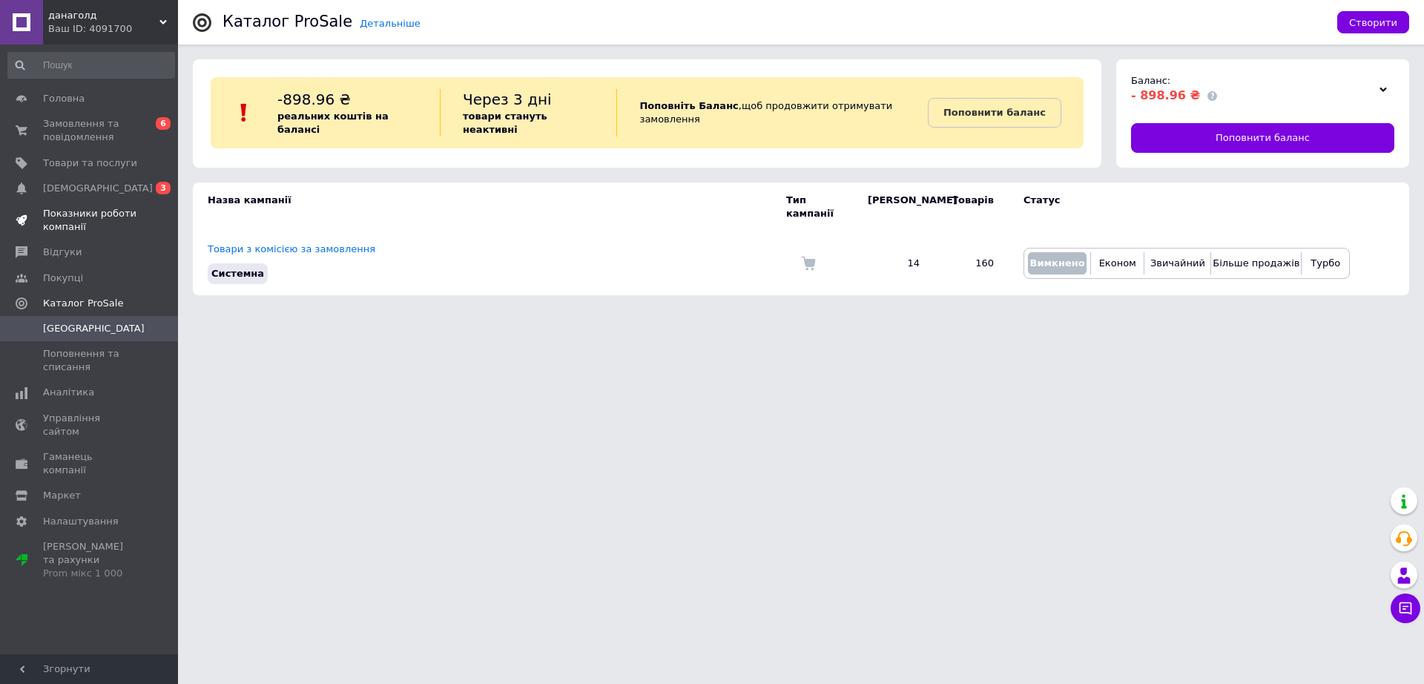
click at [88, 213] on span "Показники роботи компанії" at bounding box center [90, 220] width 94 height 27
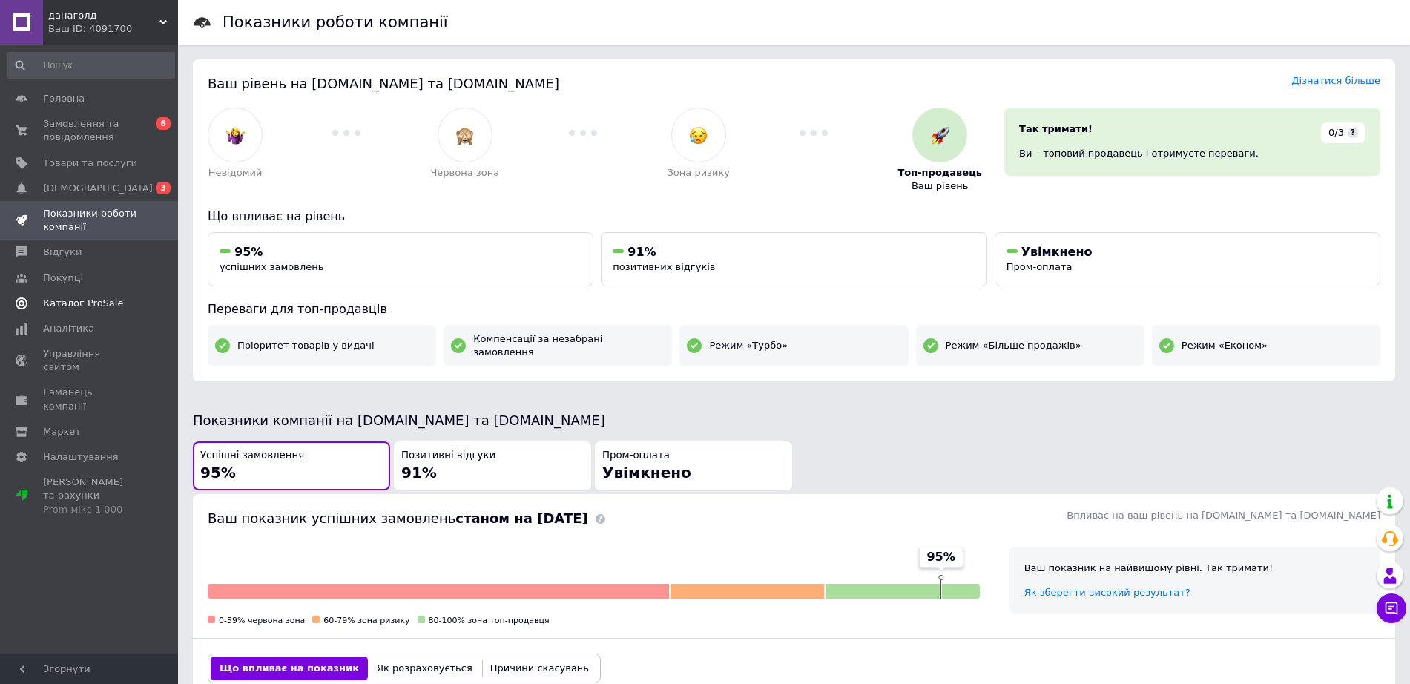
click at [104, 300] on span "Каталог ProSale" at bounding box center [83, 303] width 80 height 13
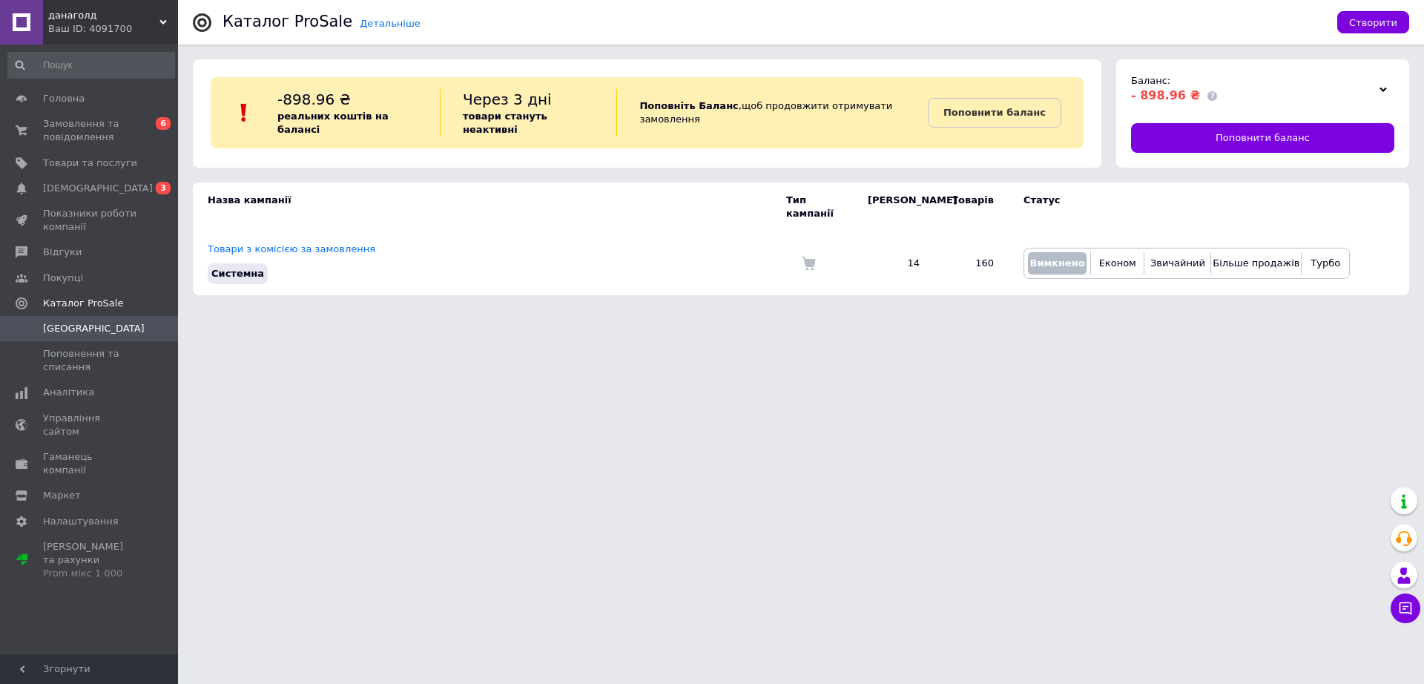
click at [1378, 84] on div at bounding box center [1383, 89] width 22 height 21
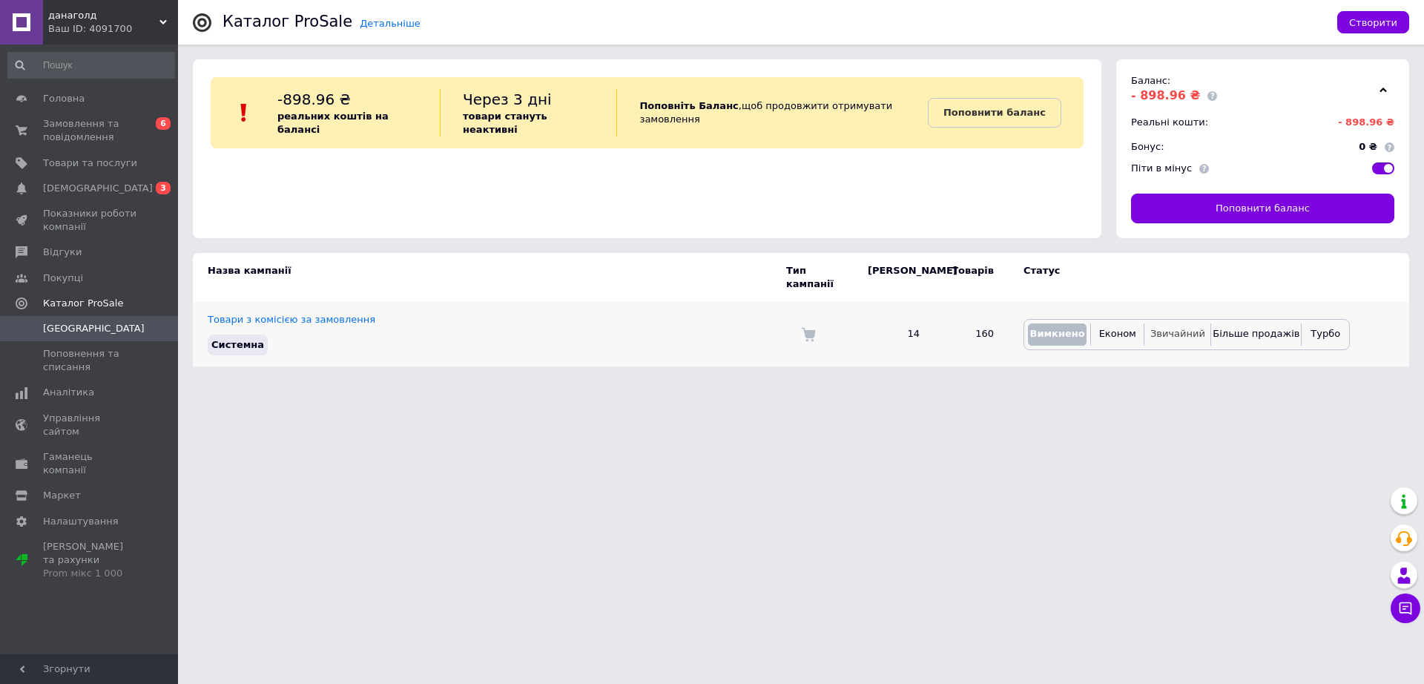
click at [1169, 328] on span "Звичайний" at bounding box center [1178, 333] width 55 height 11
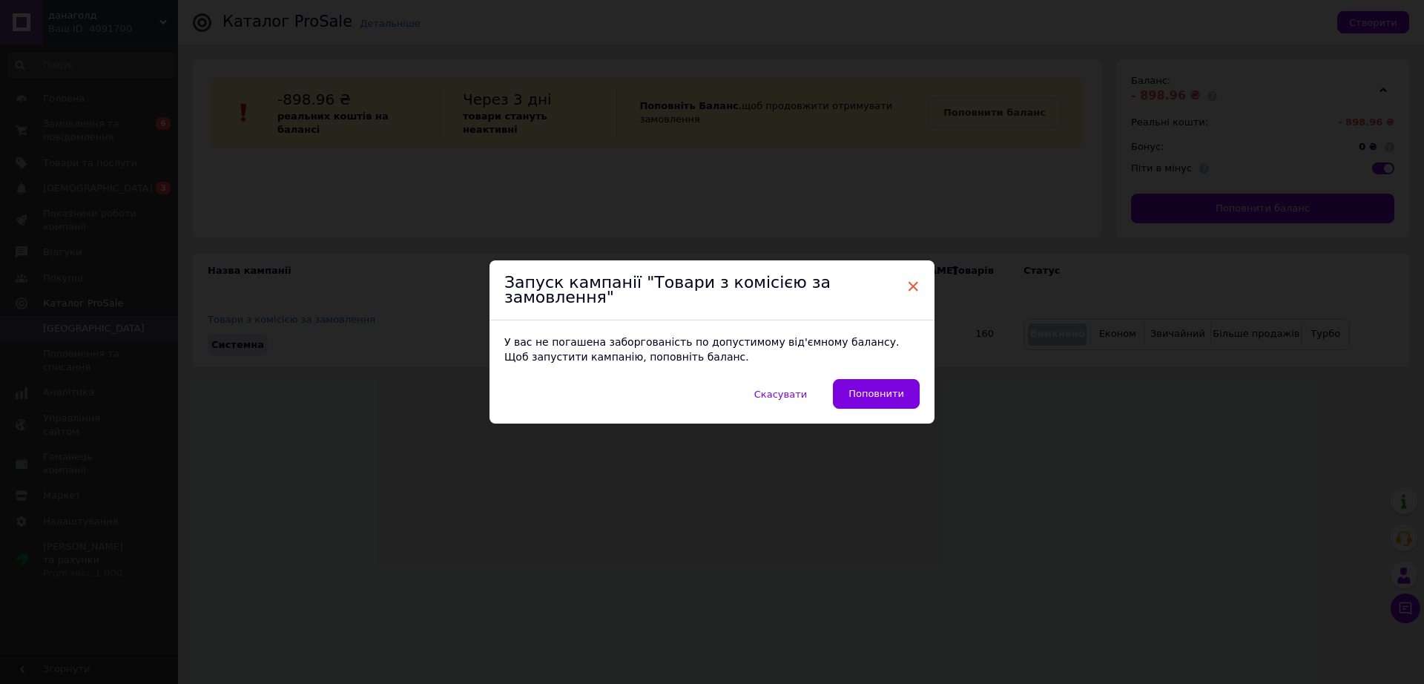
click at [911, 299] on span "×" at bounding box center [912, 286] width 13 height 25
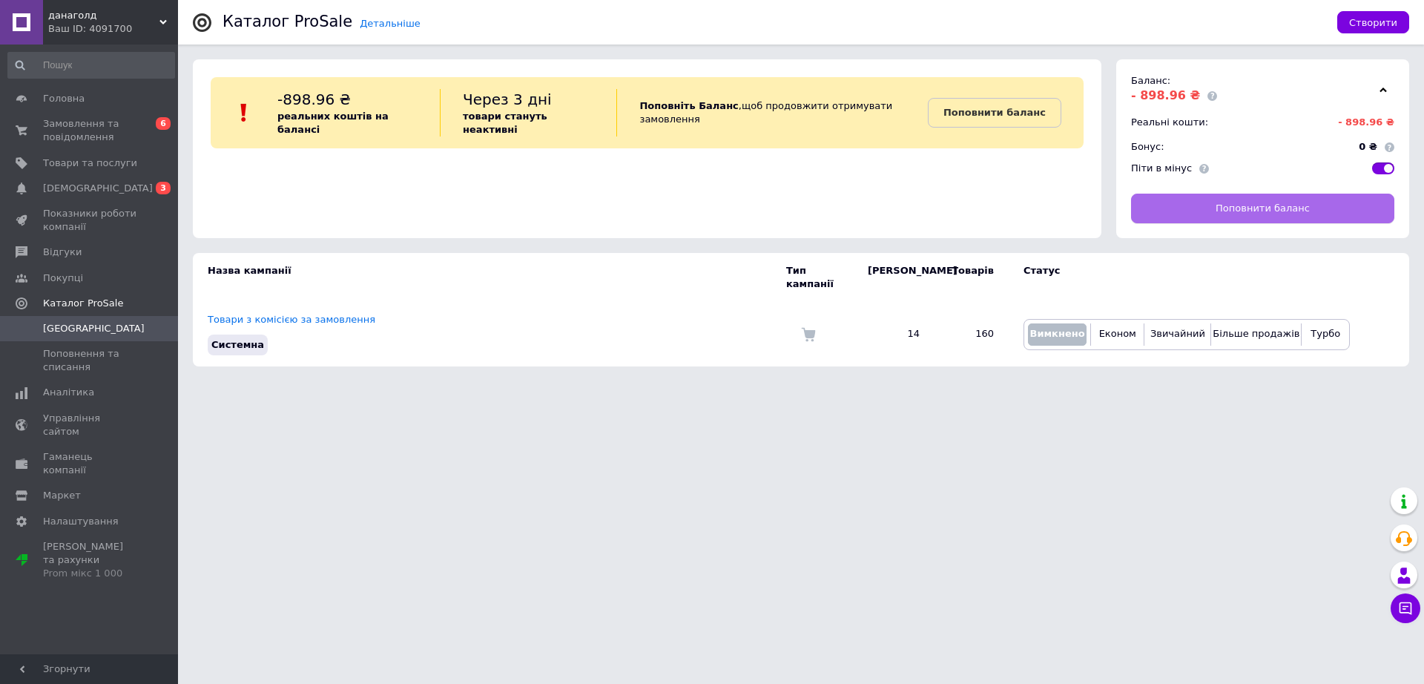
click at [1216, 203] on link "Поповнити баланс" at bounding box center [1262, 209] width 263 height 30
